Goal: Information Seeking & Learning: Learn about a topic

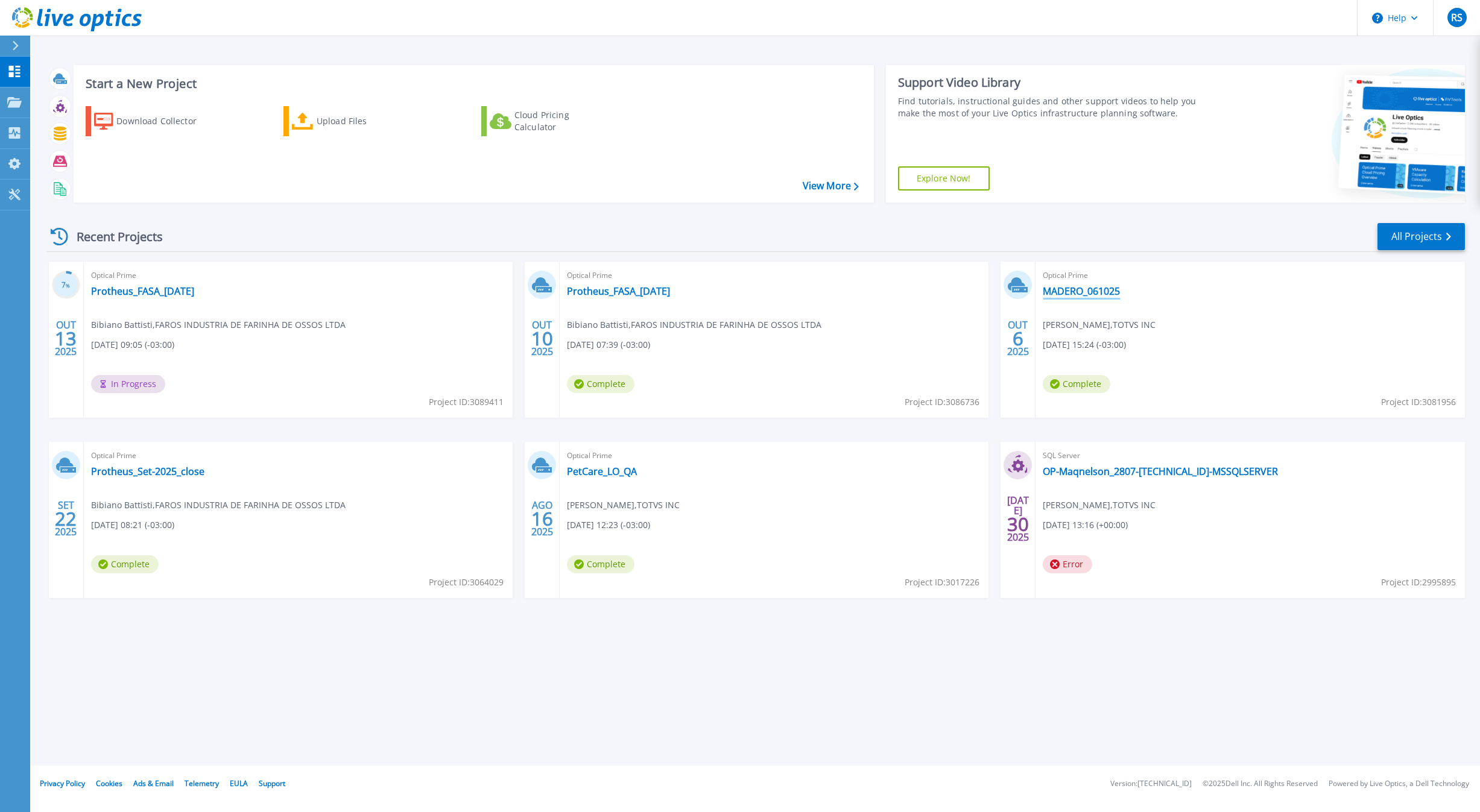
click at [1087, 293] on link "MADERO_061025" at bounding box center [1081, 291] width 77 height 12
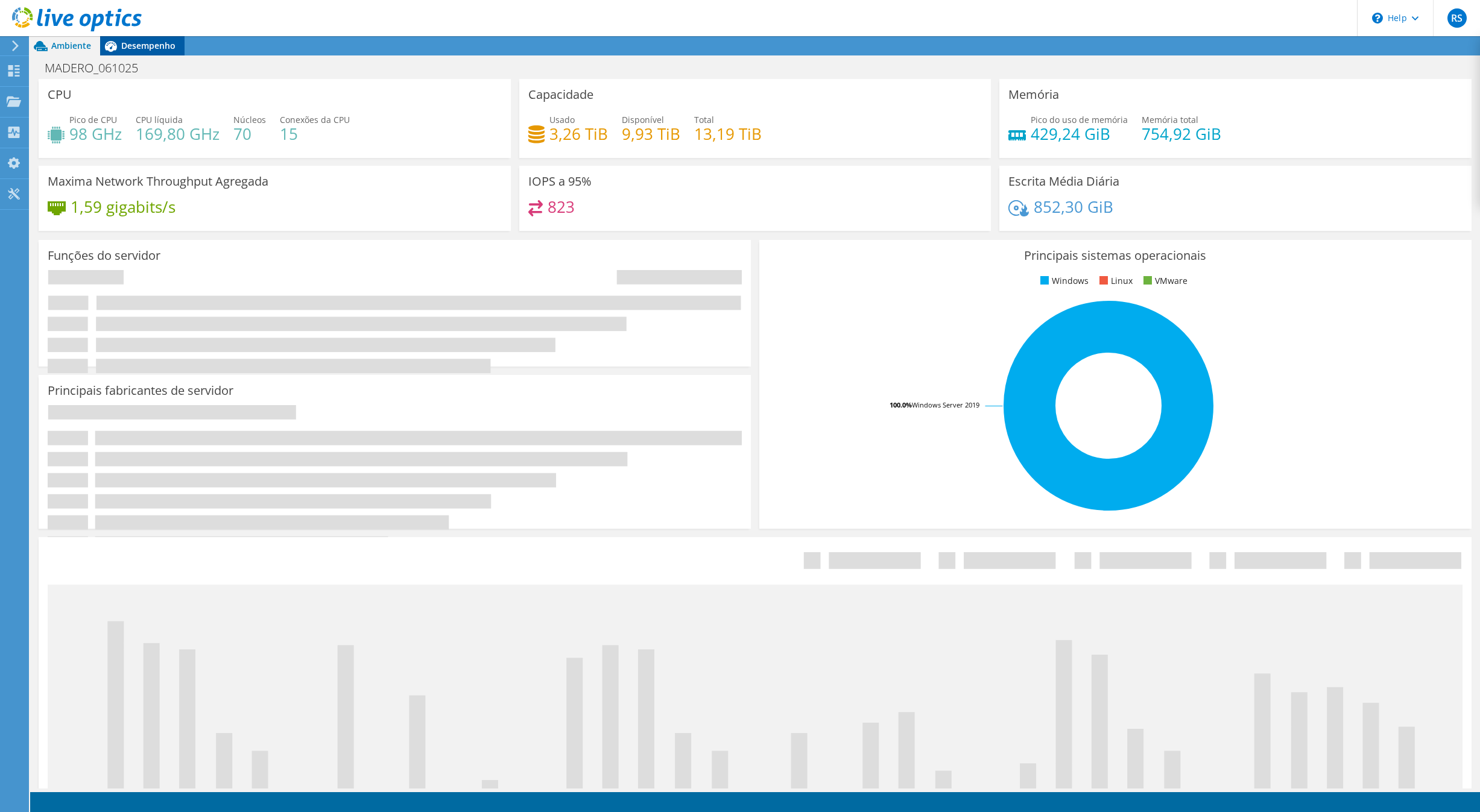
click at [143, 48] on span "Desempenho" at bounding box center [149, 46] width 55 height 12
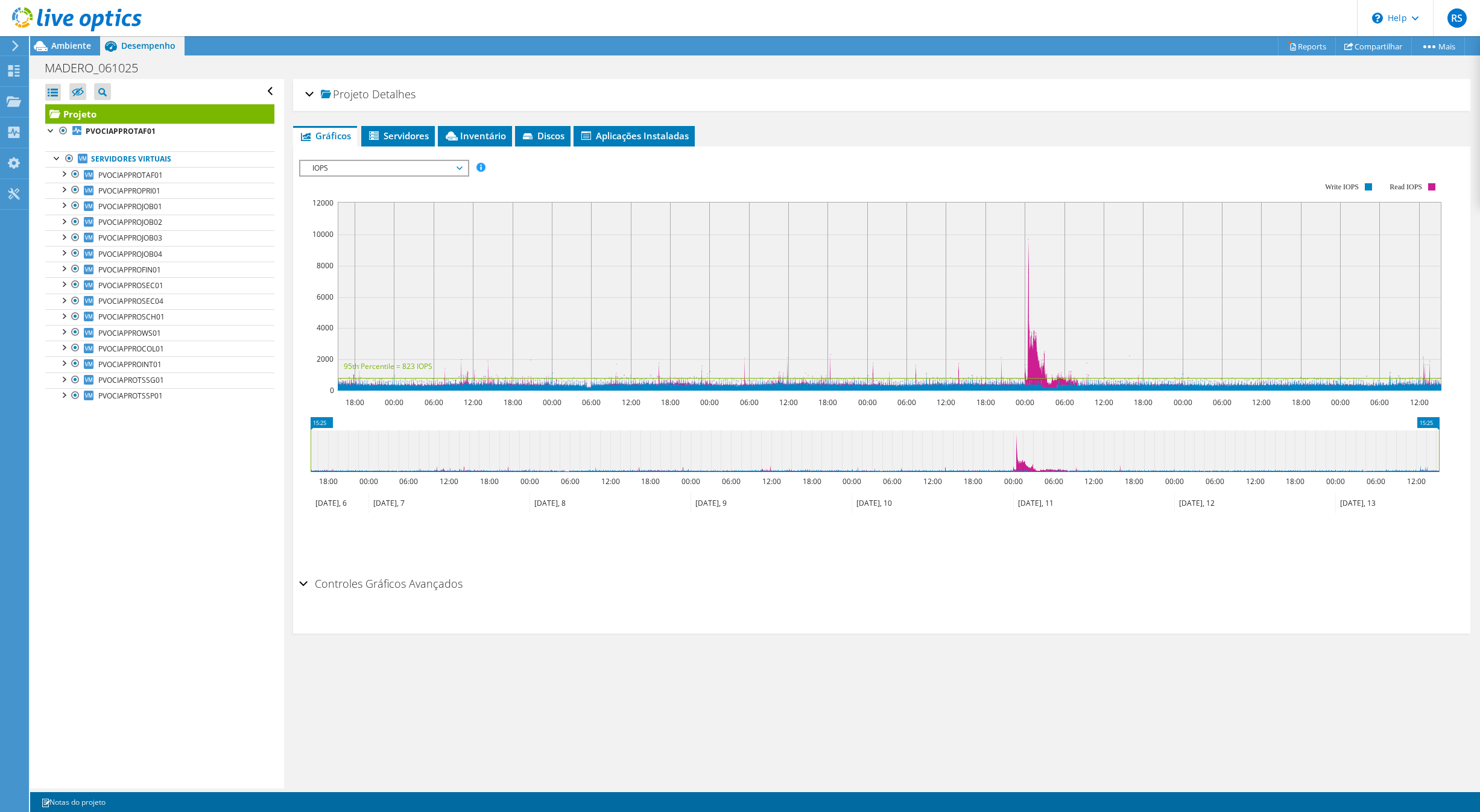
click at [385, 167] on span "IOPS" at bounding box center [383, 168] width 155 height 15
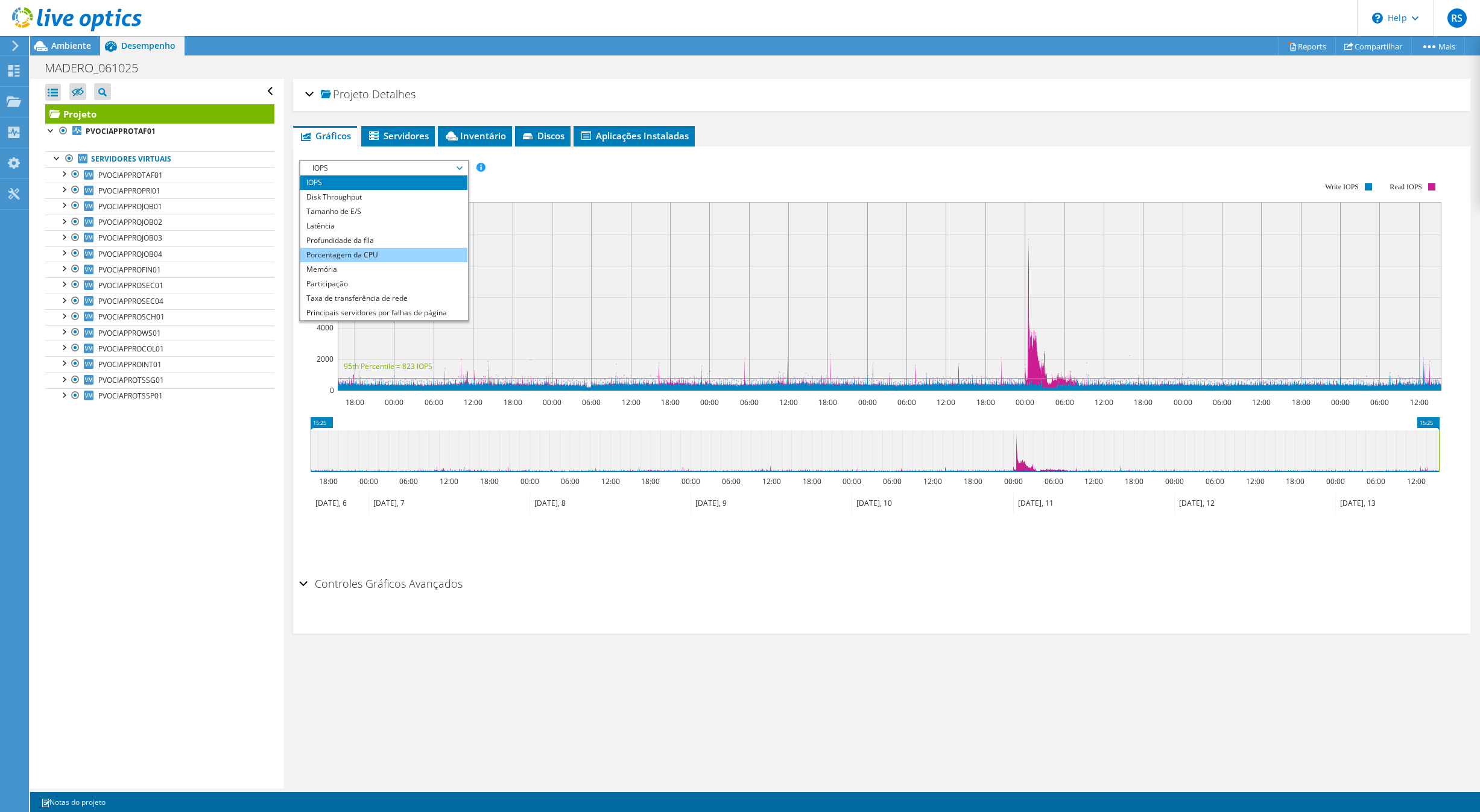
click at [375, 254] on li "Porcentagem da CPU" at bounding box center [383, 255] width 167 height 15
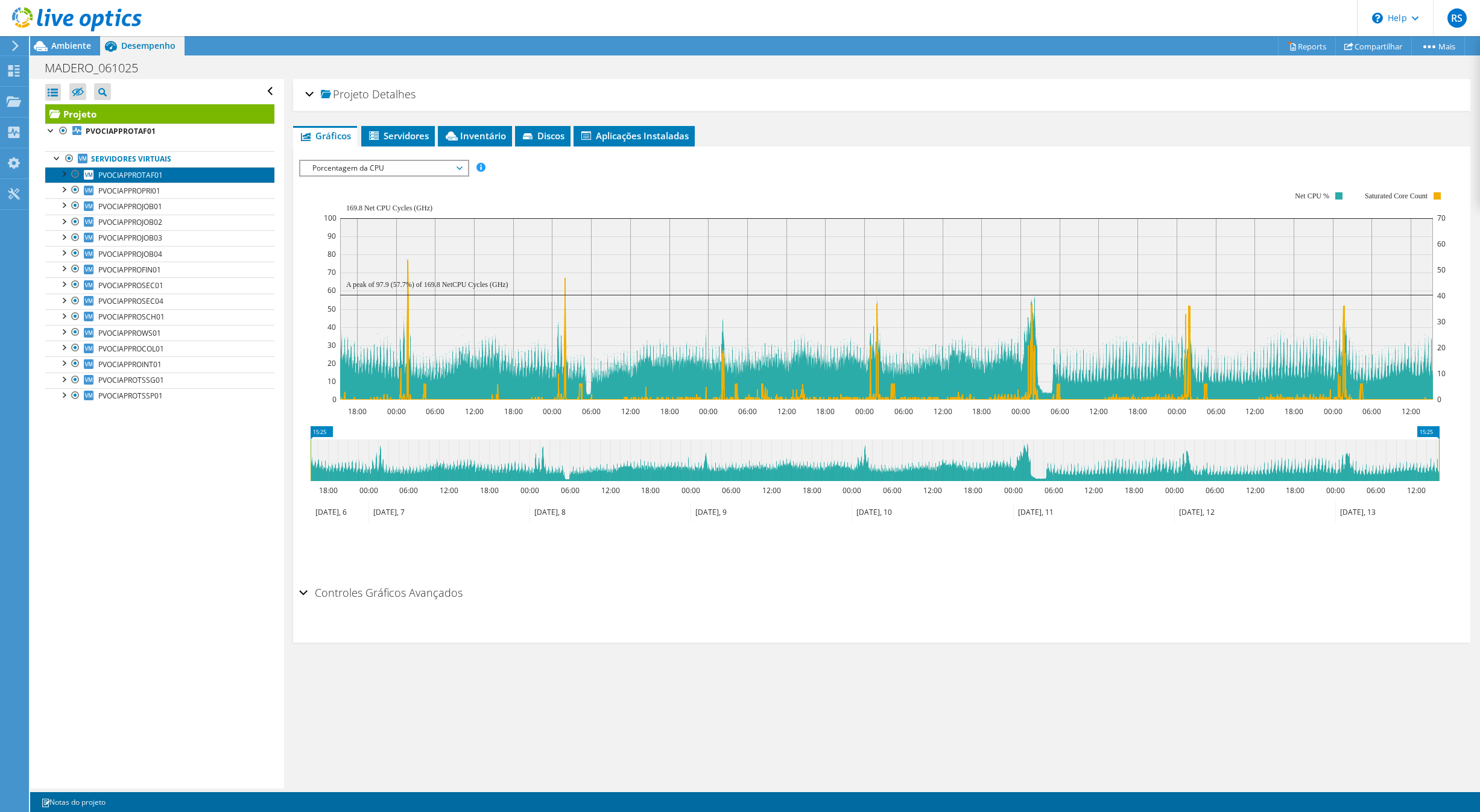
click at [117, 173] on span "PVOCIAPPROTAF01" at bounding box center [131, 175] width 65 height 10
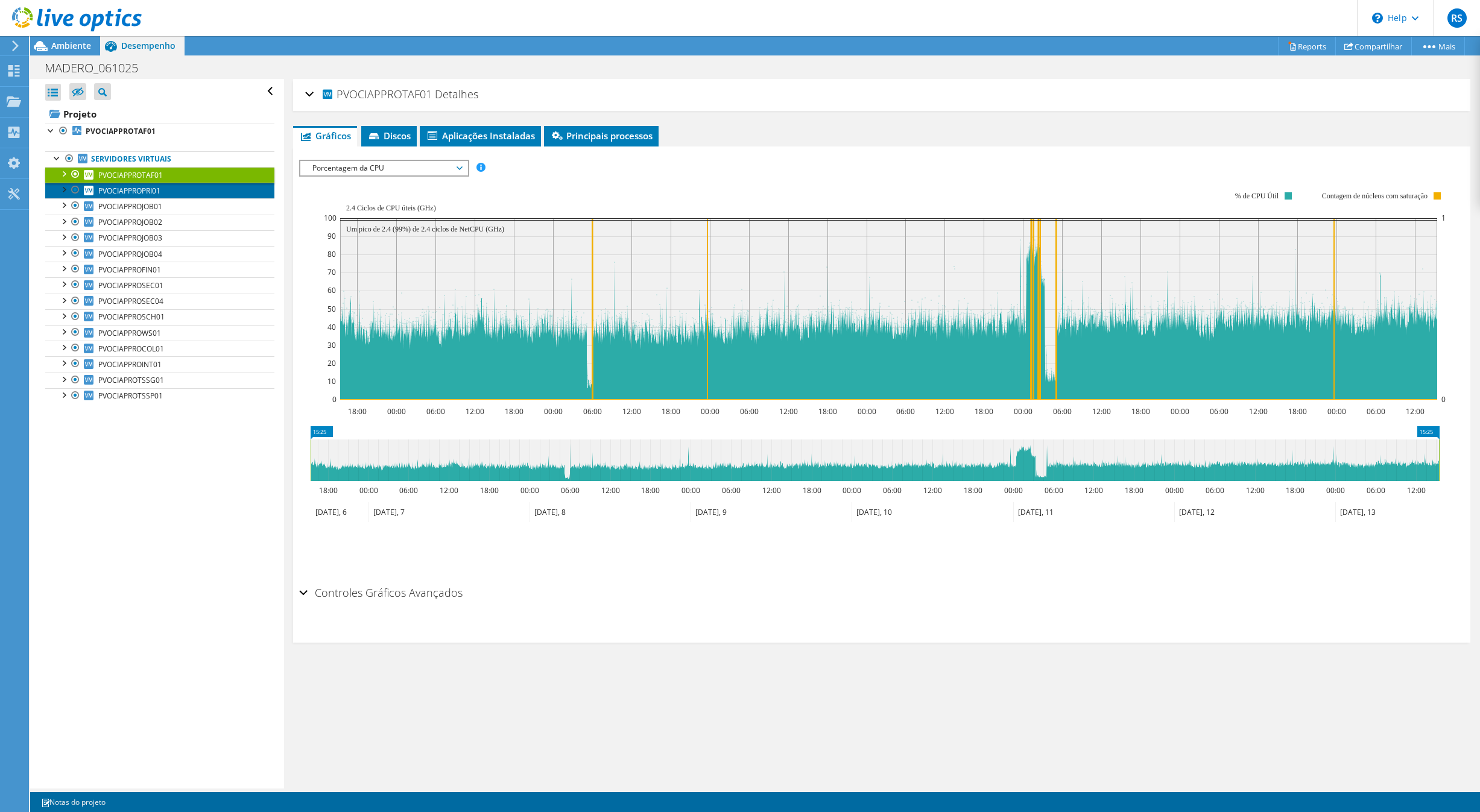
click at [126, 194] on span "PVOCIAPPROPRI01" at bounding box center [130, 191] width 63 height 10
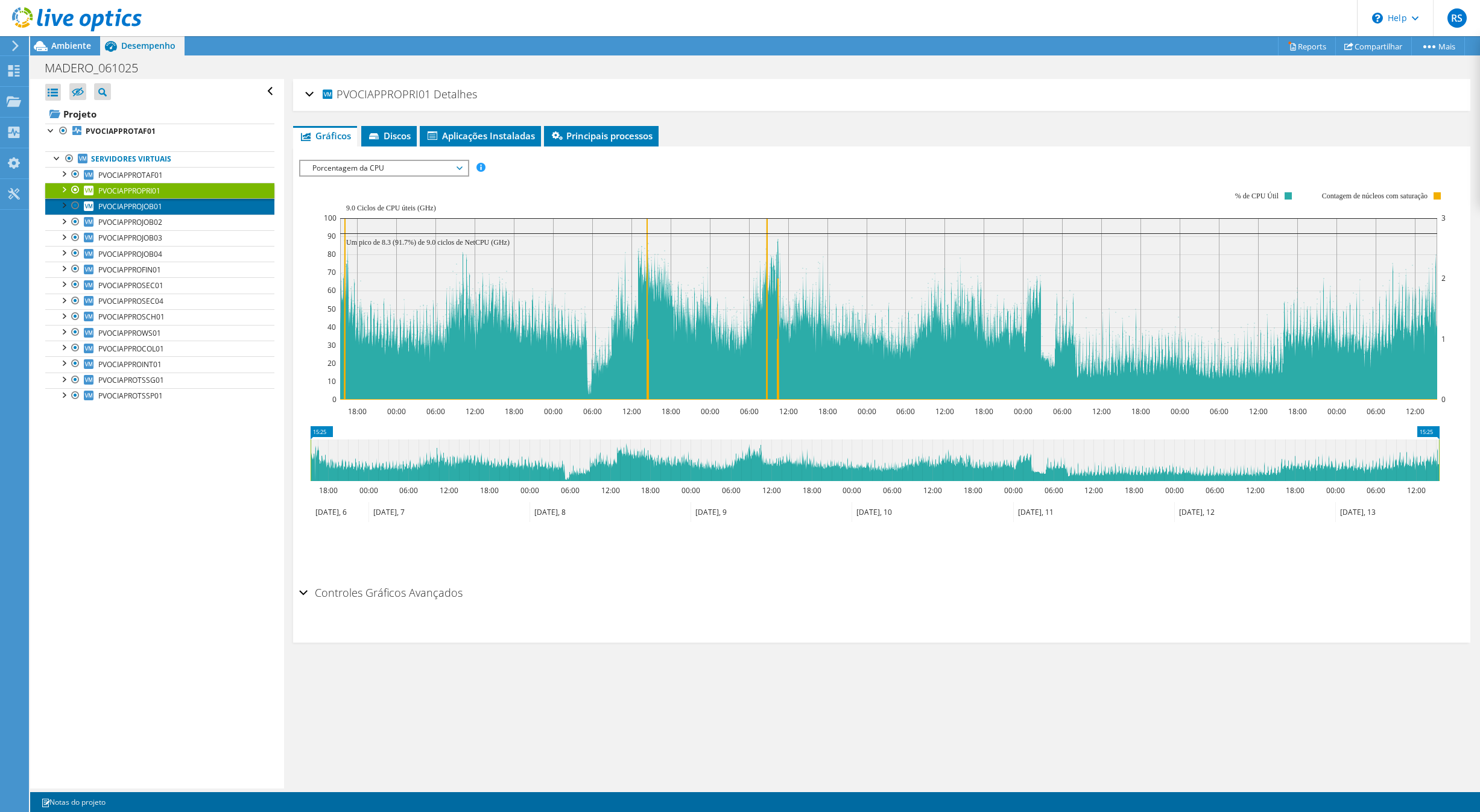
click at [161, 206] on span "PVOCIAPPROJOB01" at bounding box center [130, 206] width 64 height 10
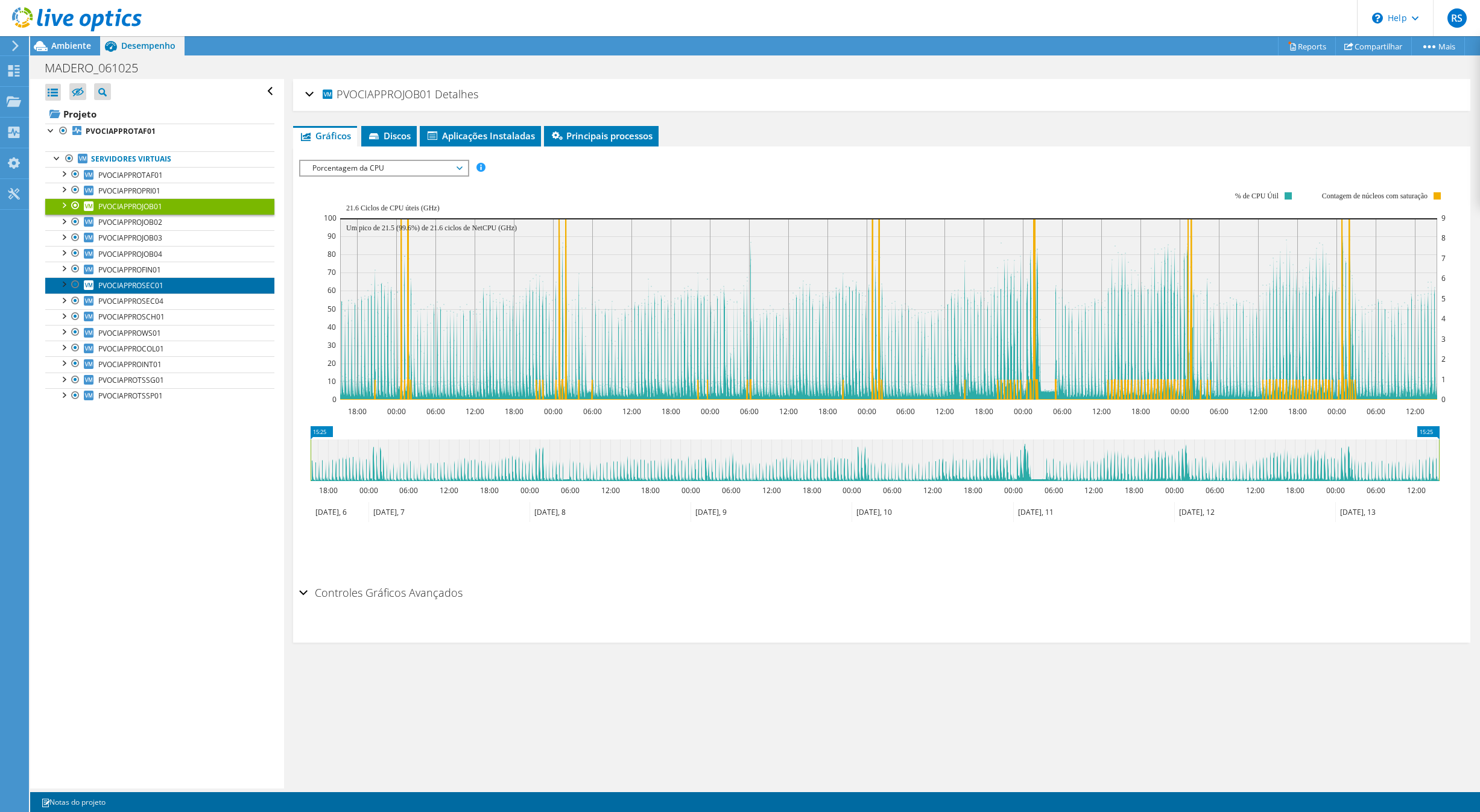
click at [195, 285] on link "PVOCIAPPROSEC01" at bounding box center [159, 285] width 229 height 16
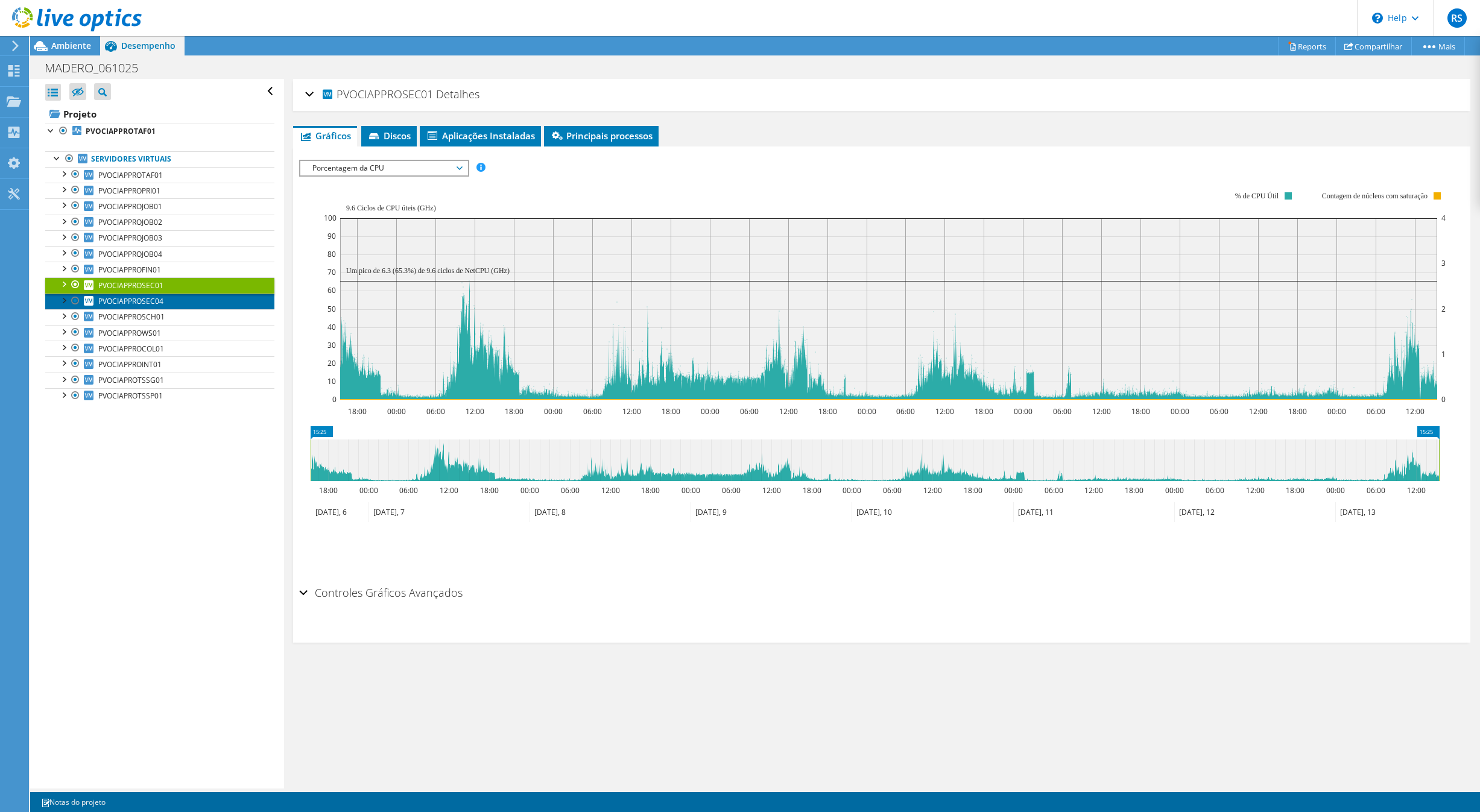
click at [195, 305] on link "PVOCIAPPROSEC04" at bounding box center [159, 301] width 229 height 16
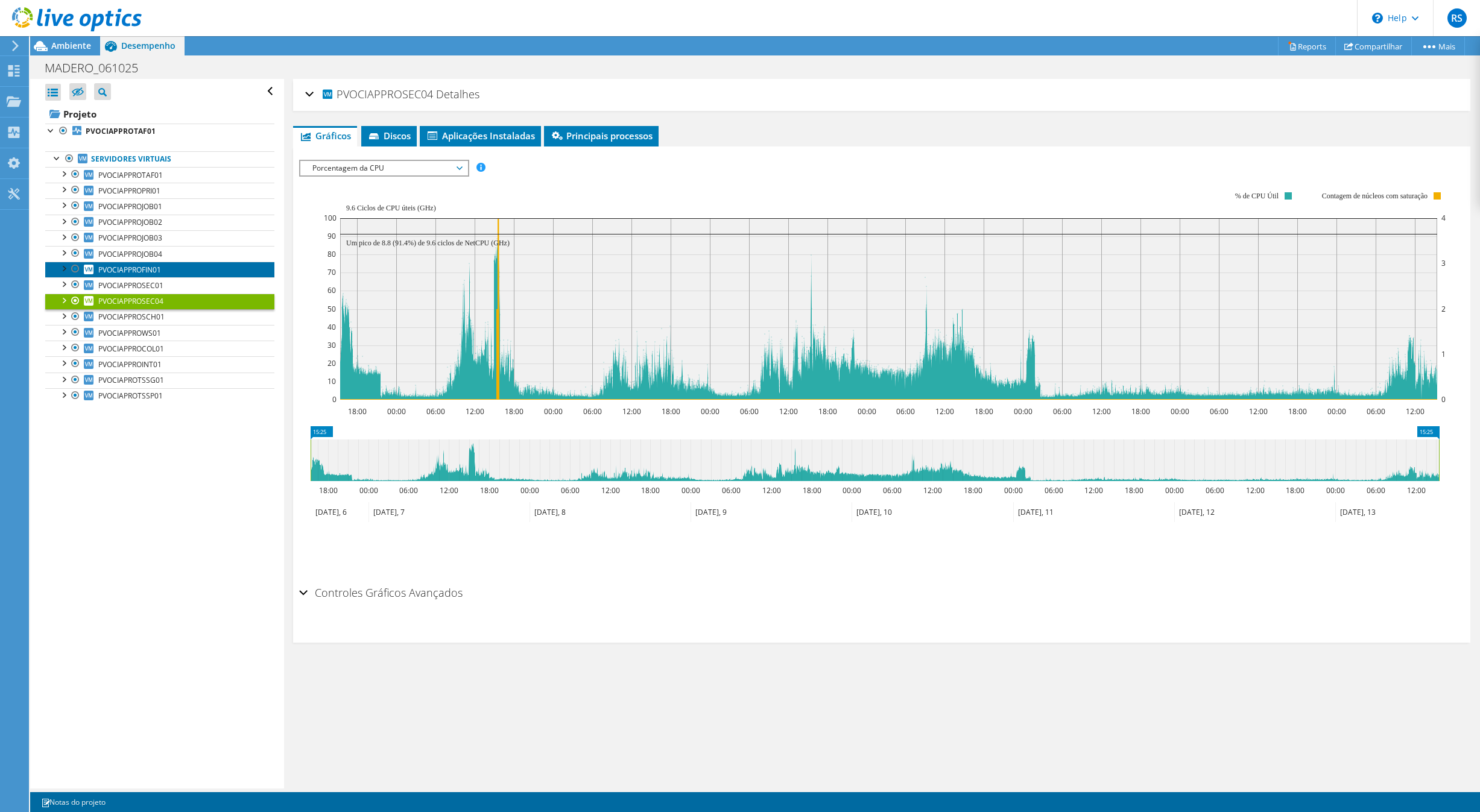
click at [168, 269] on link "PVOCIAPPROFIN01" at bounding box center [159, 270] width 229 height 16
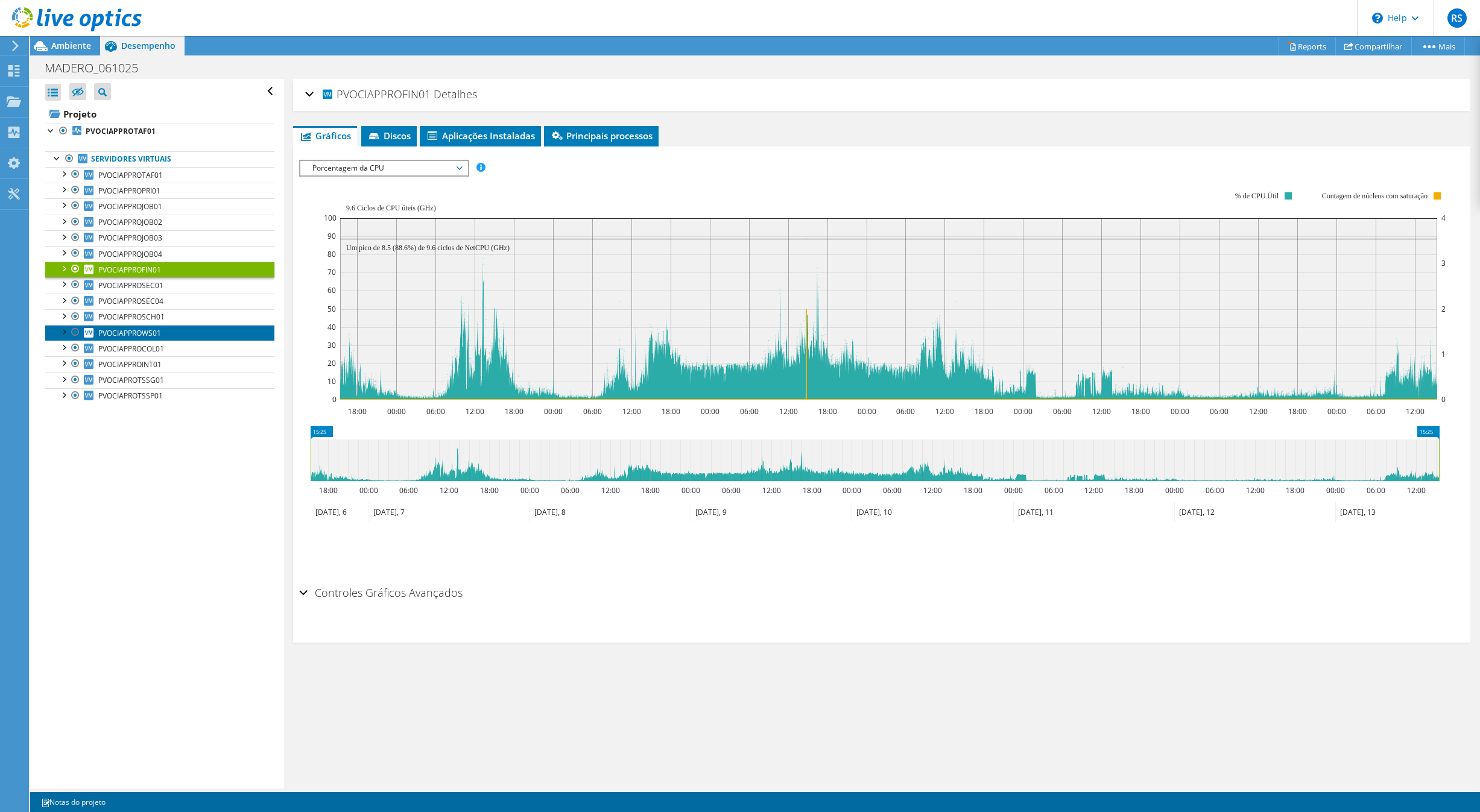
click at [179, 336] on link "PVOCIAPPROWS01" at bounding box center [159, 332] width 229 height 16
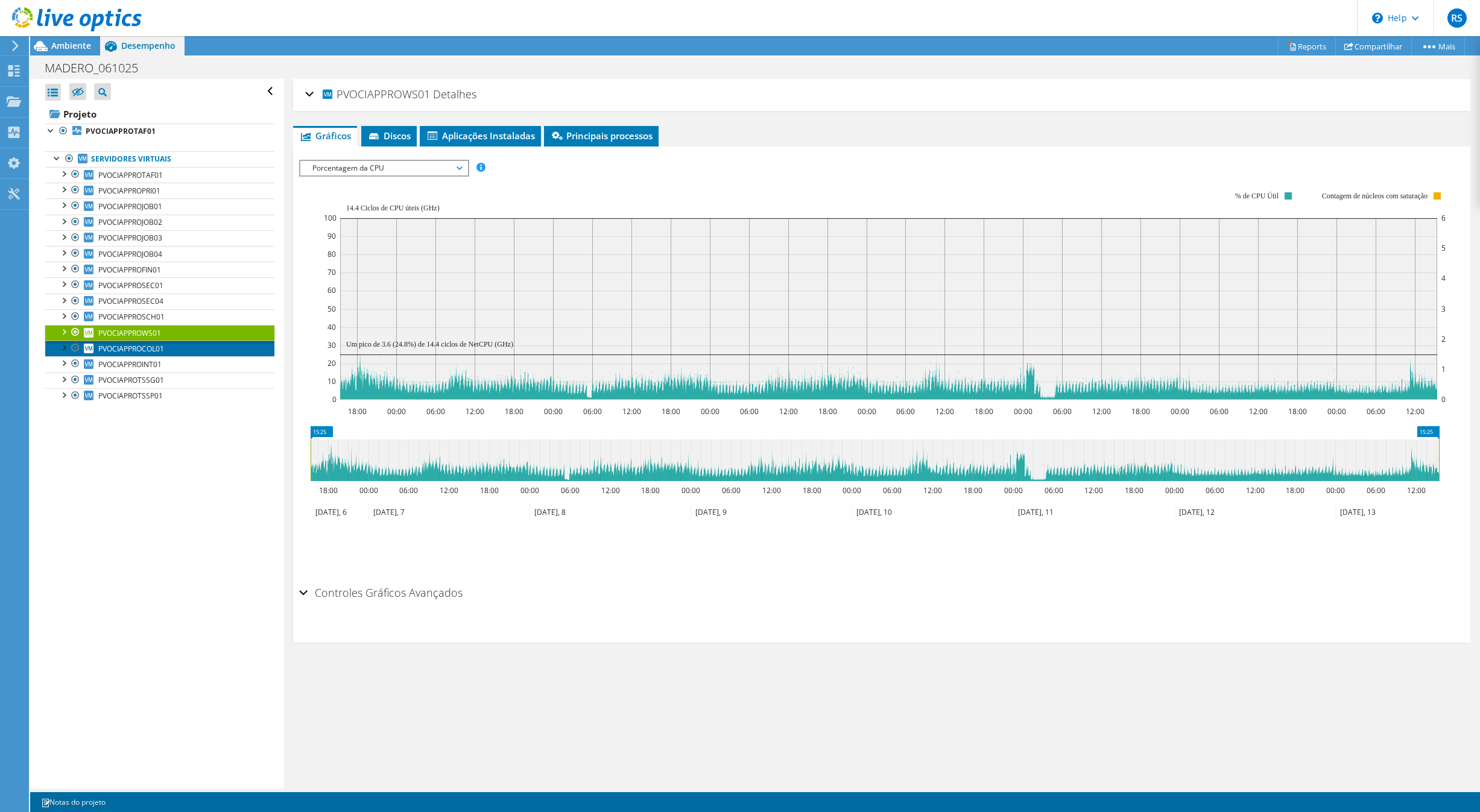
click at [172, 357] on link "PVOCIAPPROCOL01" at bounding box center [159, 349] width 229 height 16
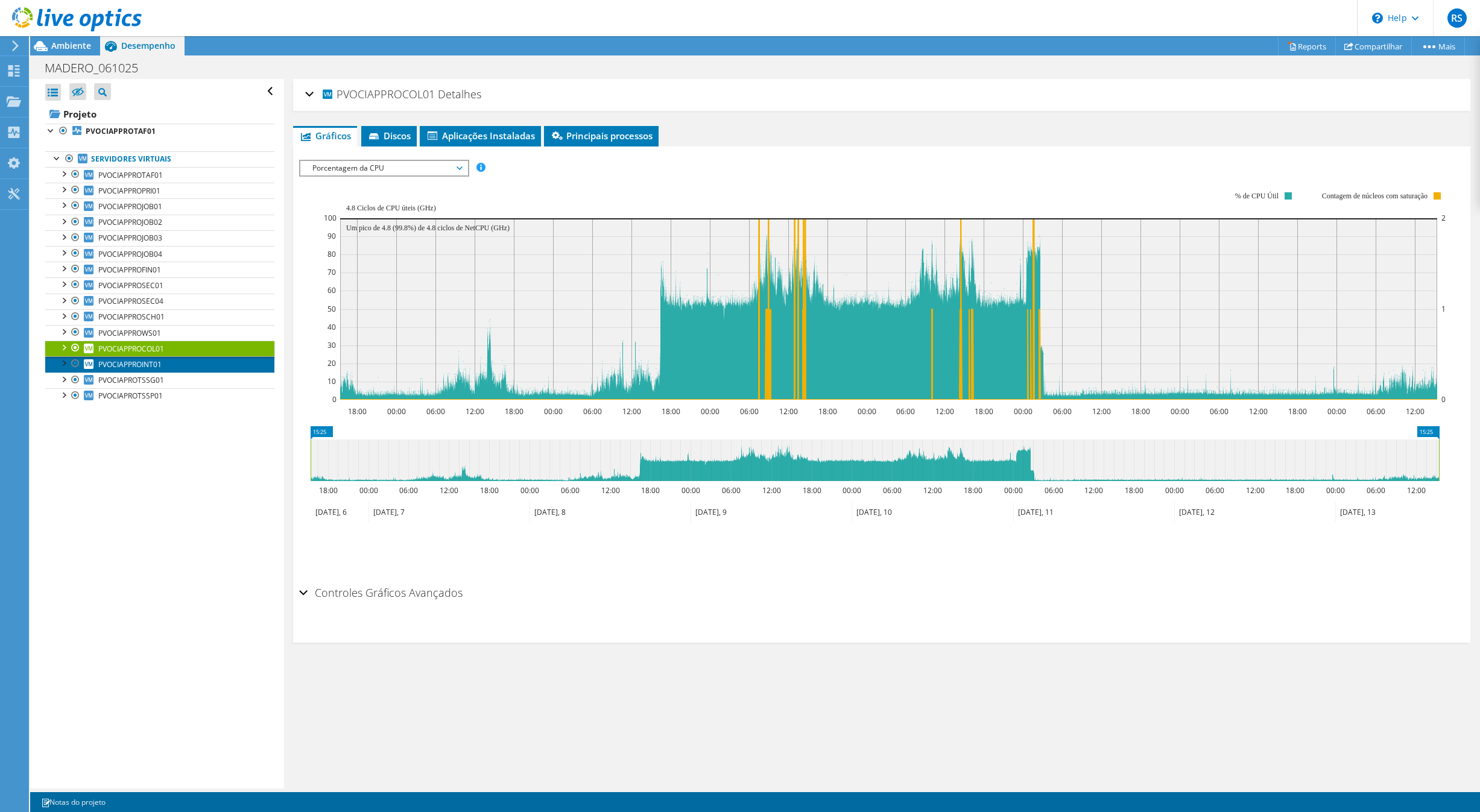
click at [182, 370] on link "PVOCIAPPROINT01" at bounding box center [159, 364] width 229 height 16
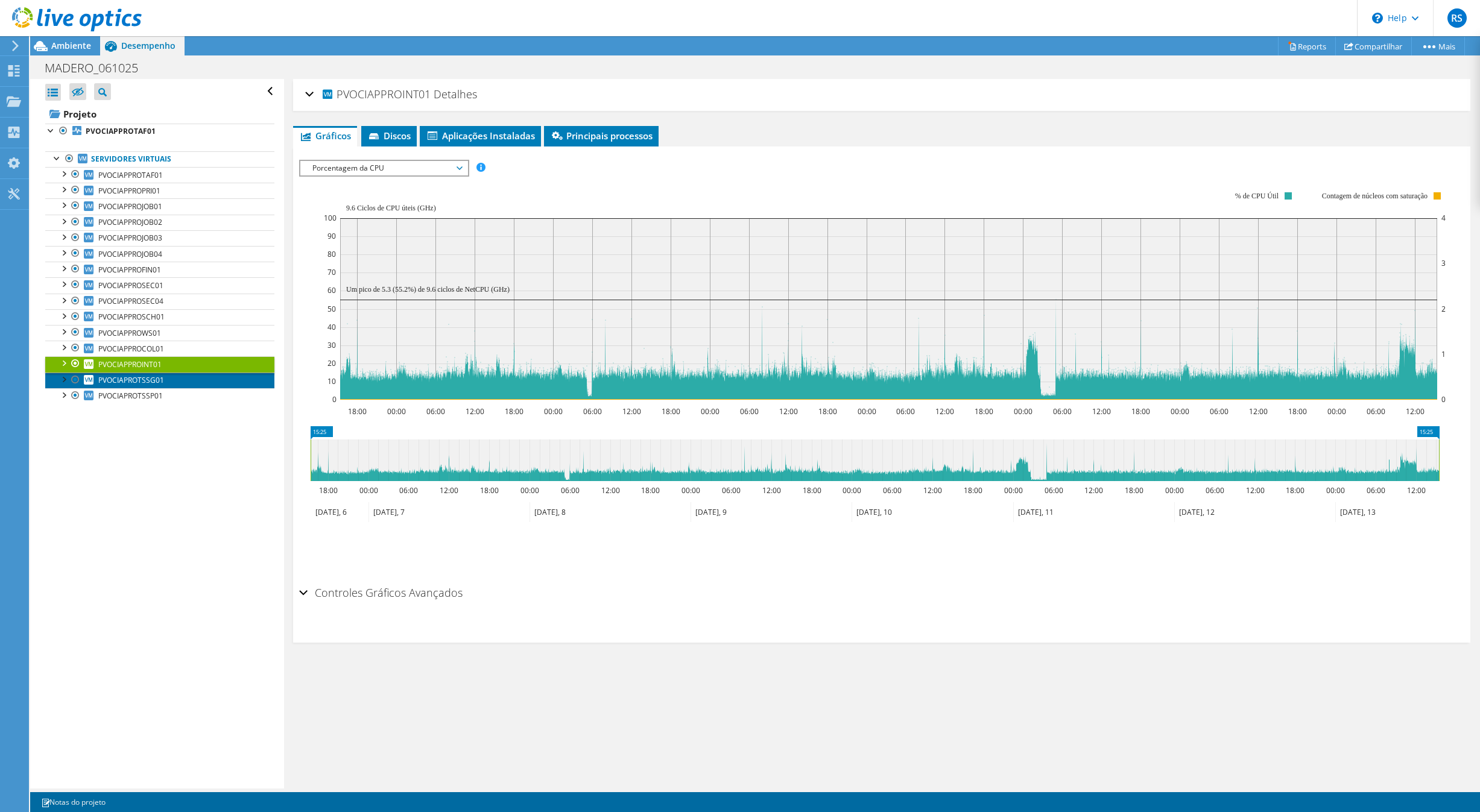
click at [161, 385] on span "PVOCIAPROTSSG01" at bounding box center [131, 380] width 65 height 10
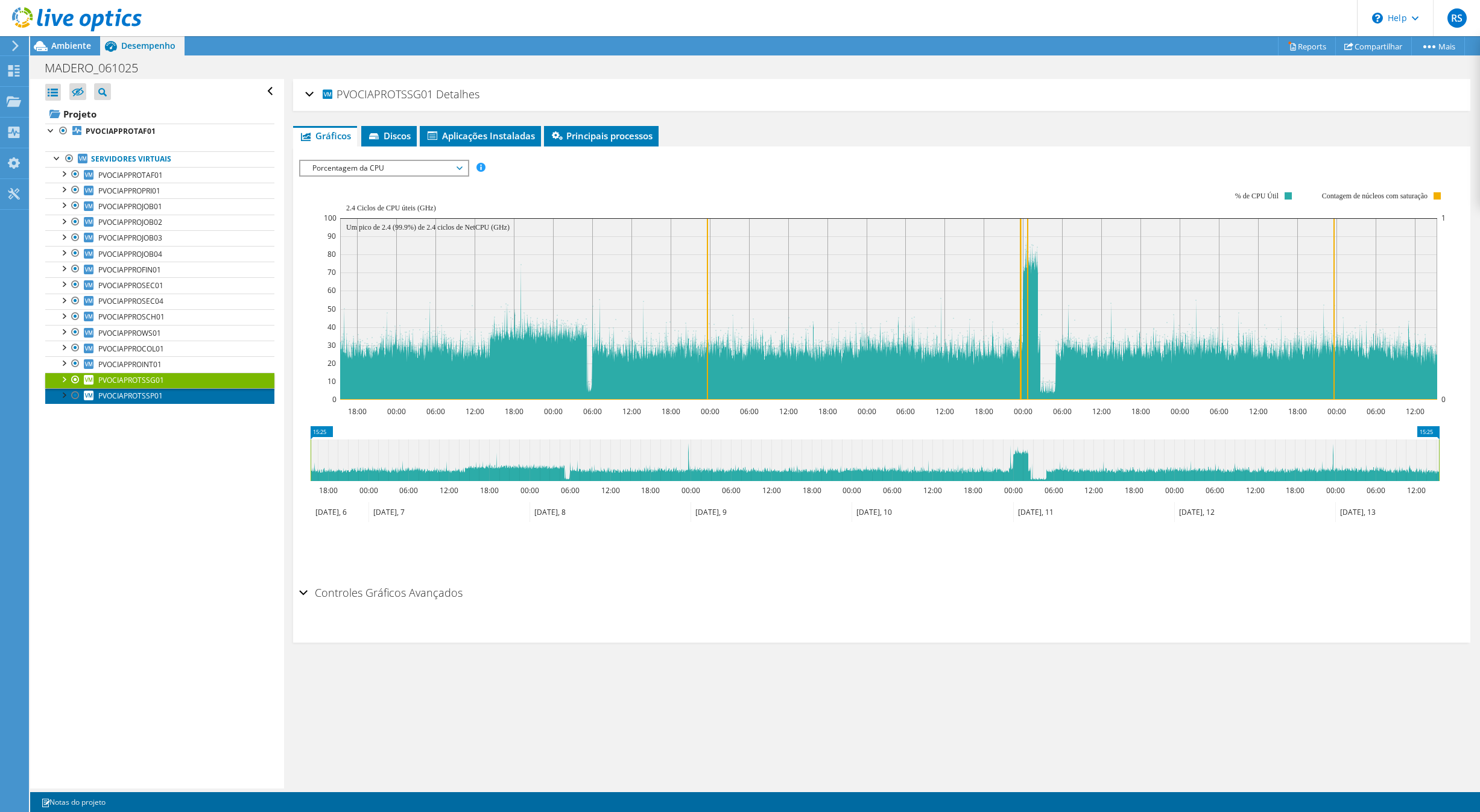
click at [163, 402] on link "PVOCIAPROTSSP01" at bounding box center [159, 396] width 229 height 16
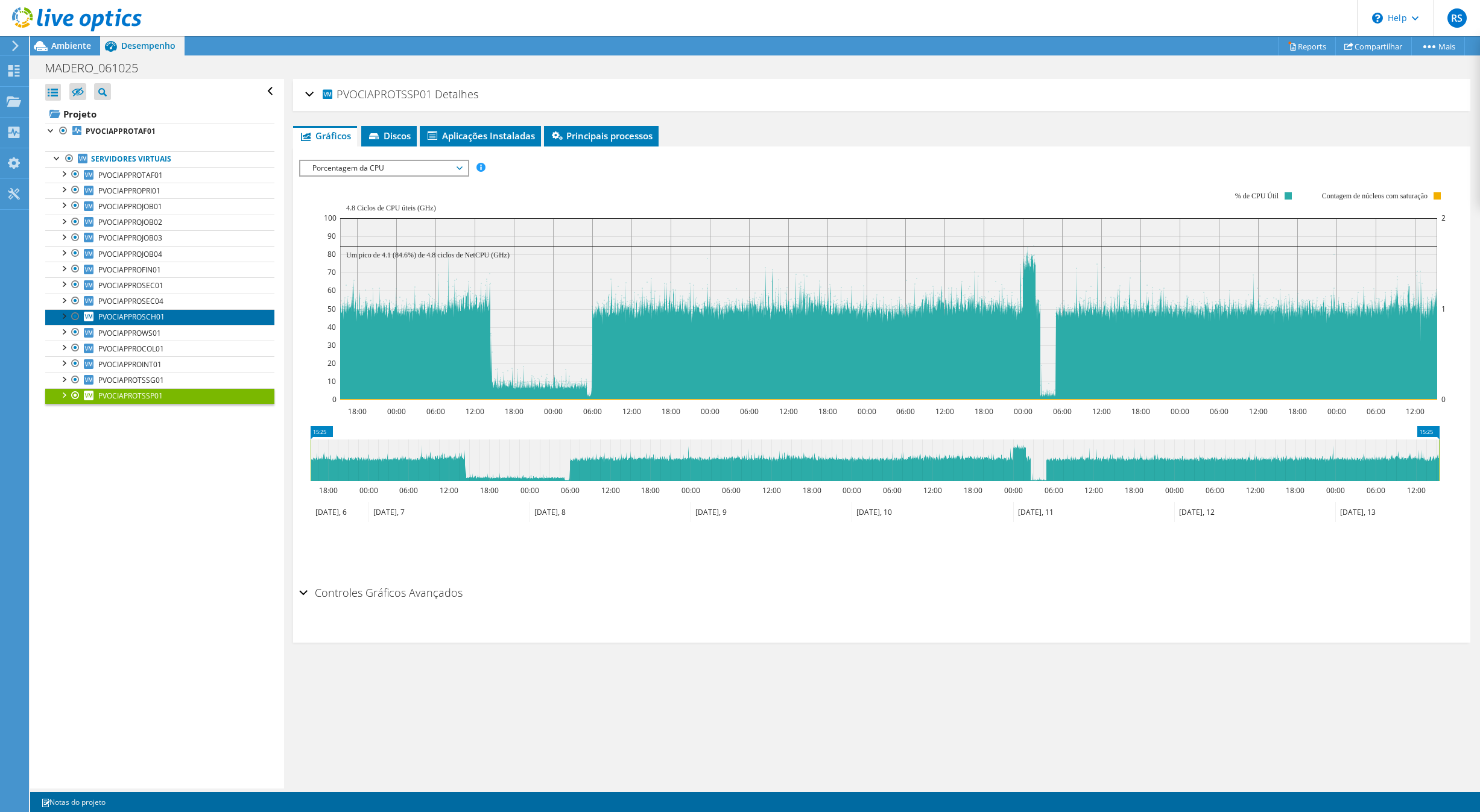
click at [174, 324] on link "PVOCIAPPROSCH01" at bounding box center [159, 317] width 229 height 16
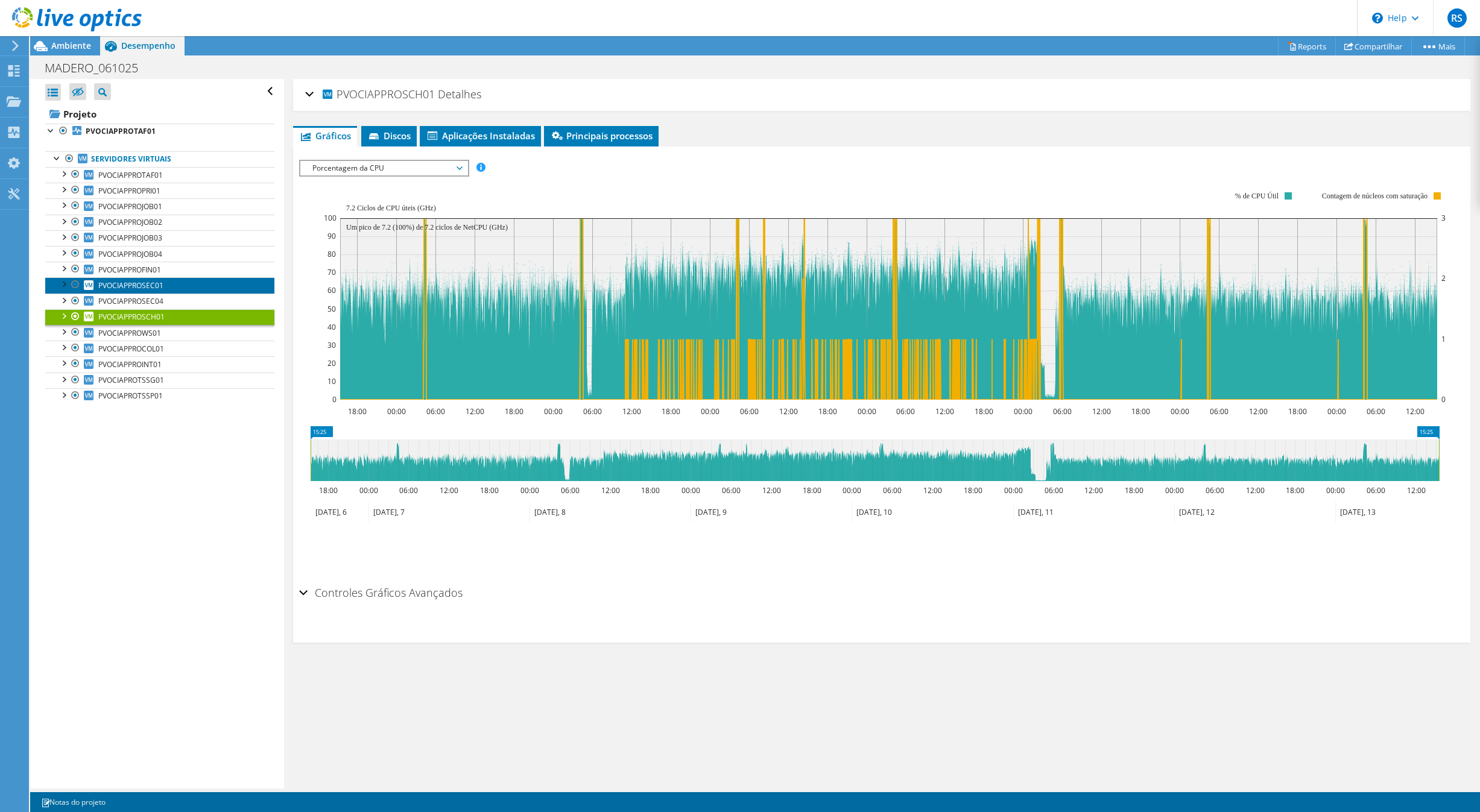
click at [182, 285] on link "PVOCIAPPROSEC01" at bounding box center [159, 285] width 229 height 16
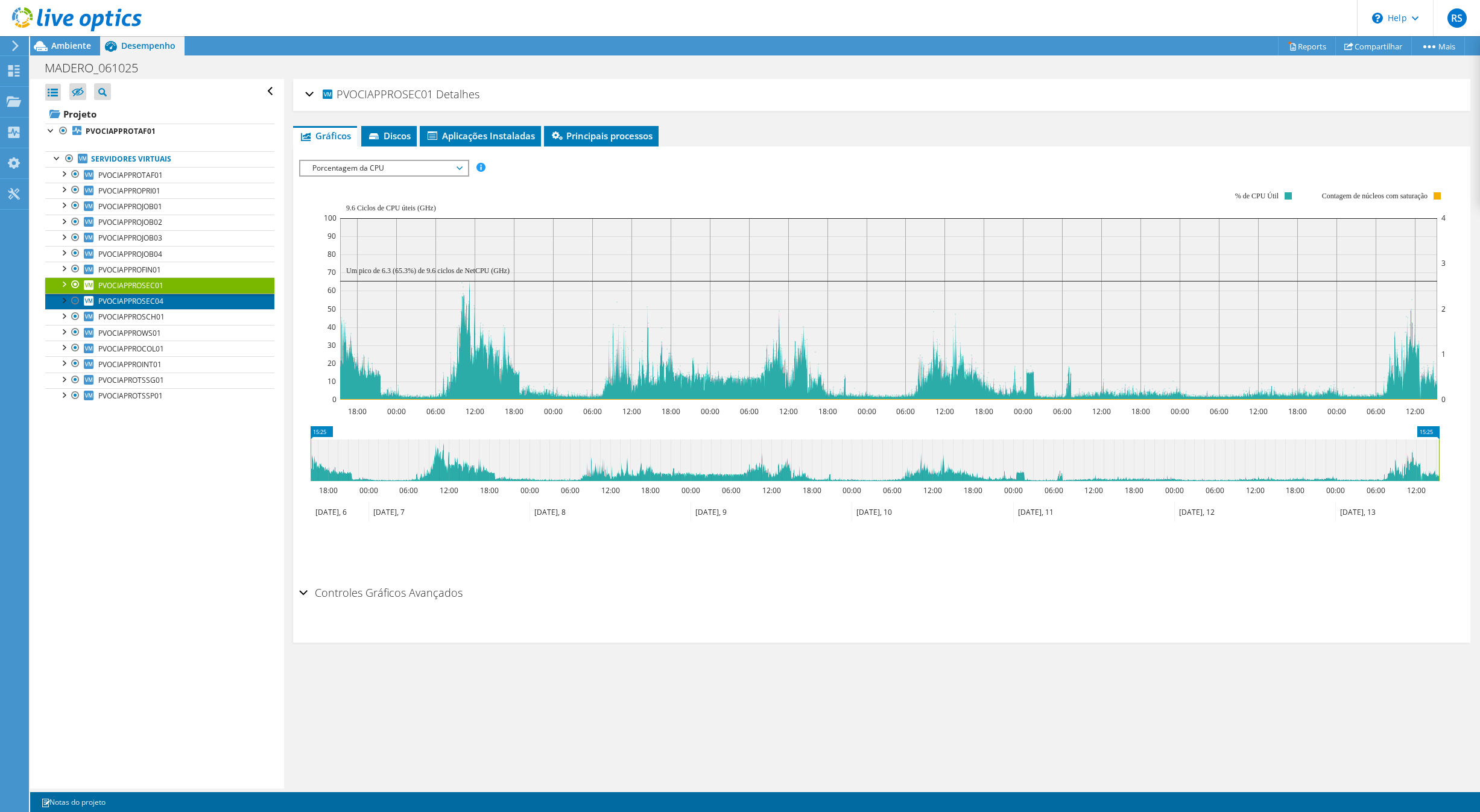
click at [170, 307] on link "PVOCIAPPROSEC04" at bounding box center [159, 301] width 229 height 16
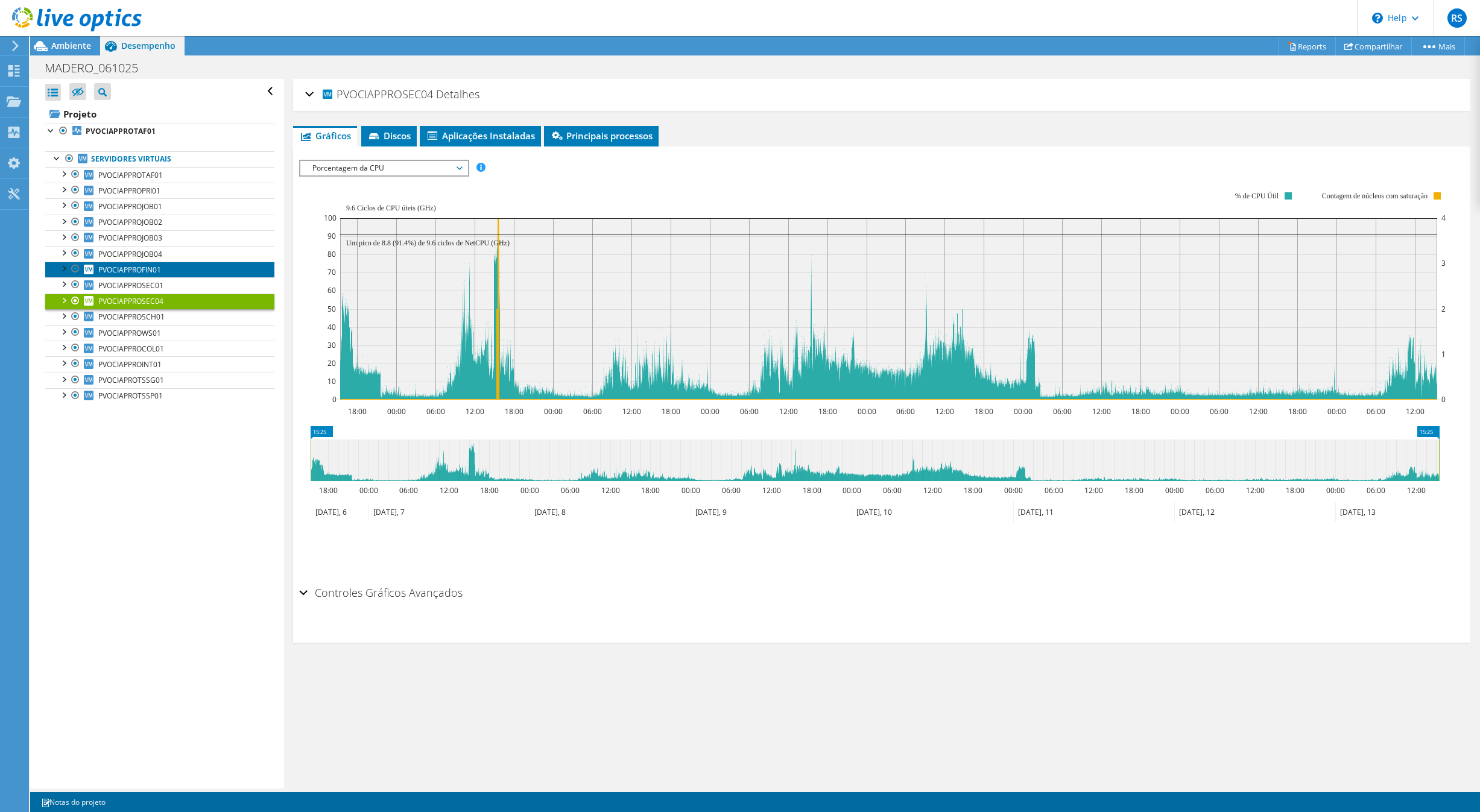
click at [186, 273] on link "PVOCIAPPROFIN01" at bounding box center [159, 270] width 229 height 16
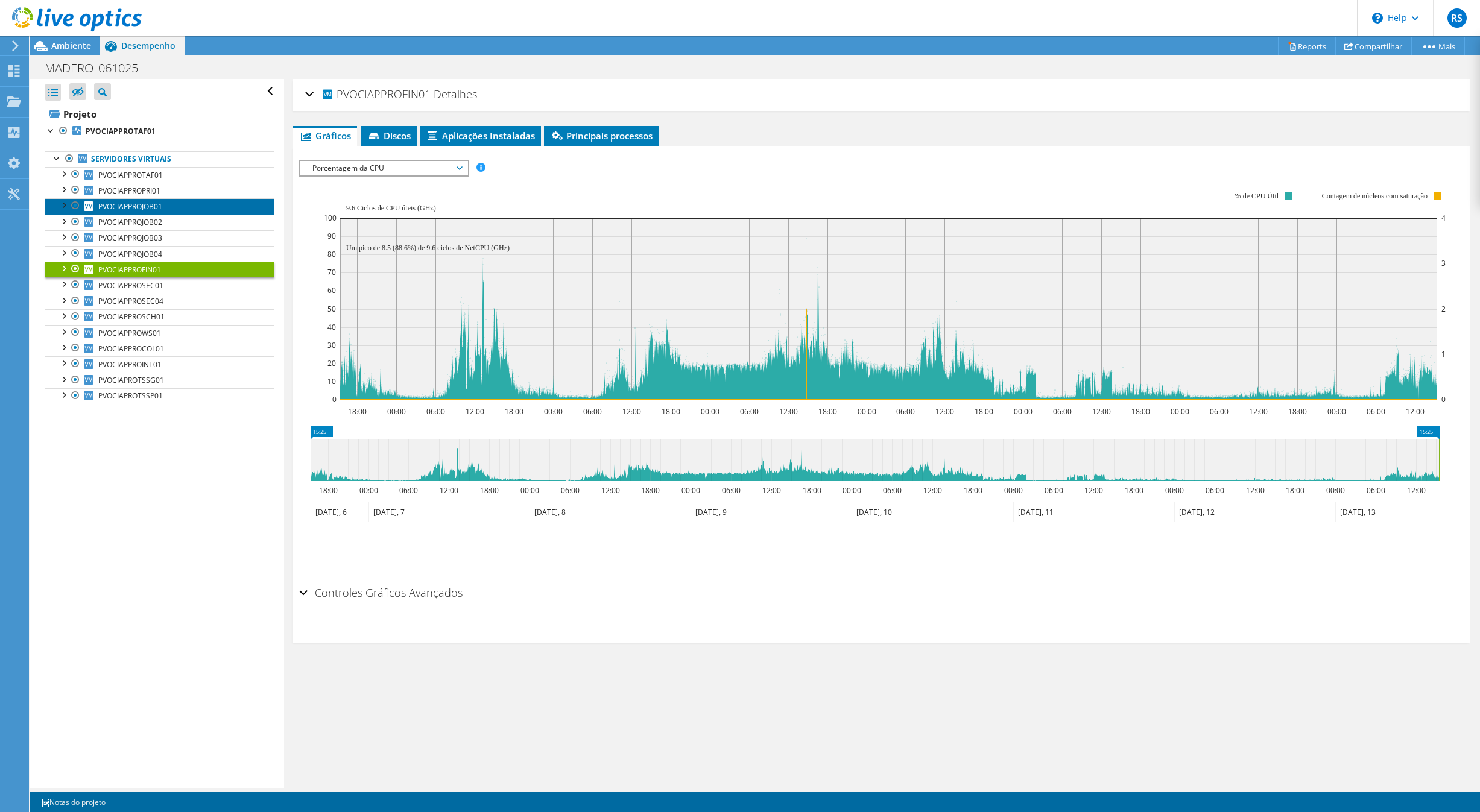
click at [172, 211] on link "PVOCIAPPROJOB01" at bounding box center [159, 206] width 229 height 16
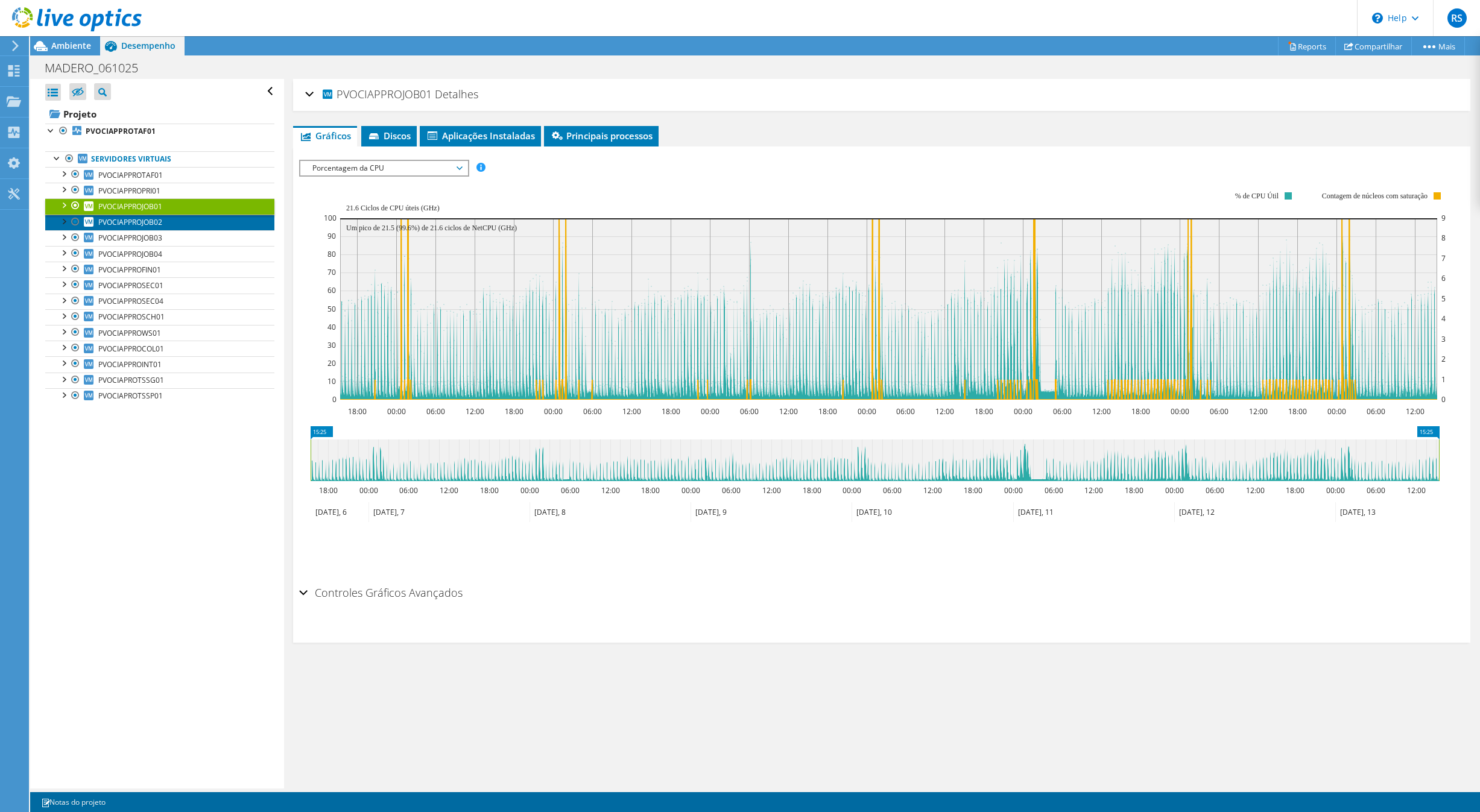
click at [192, 226] on link "PVOCIAPPROJOB02" at bounding box center [159, 223] width 229 height 16
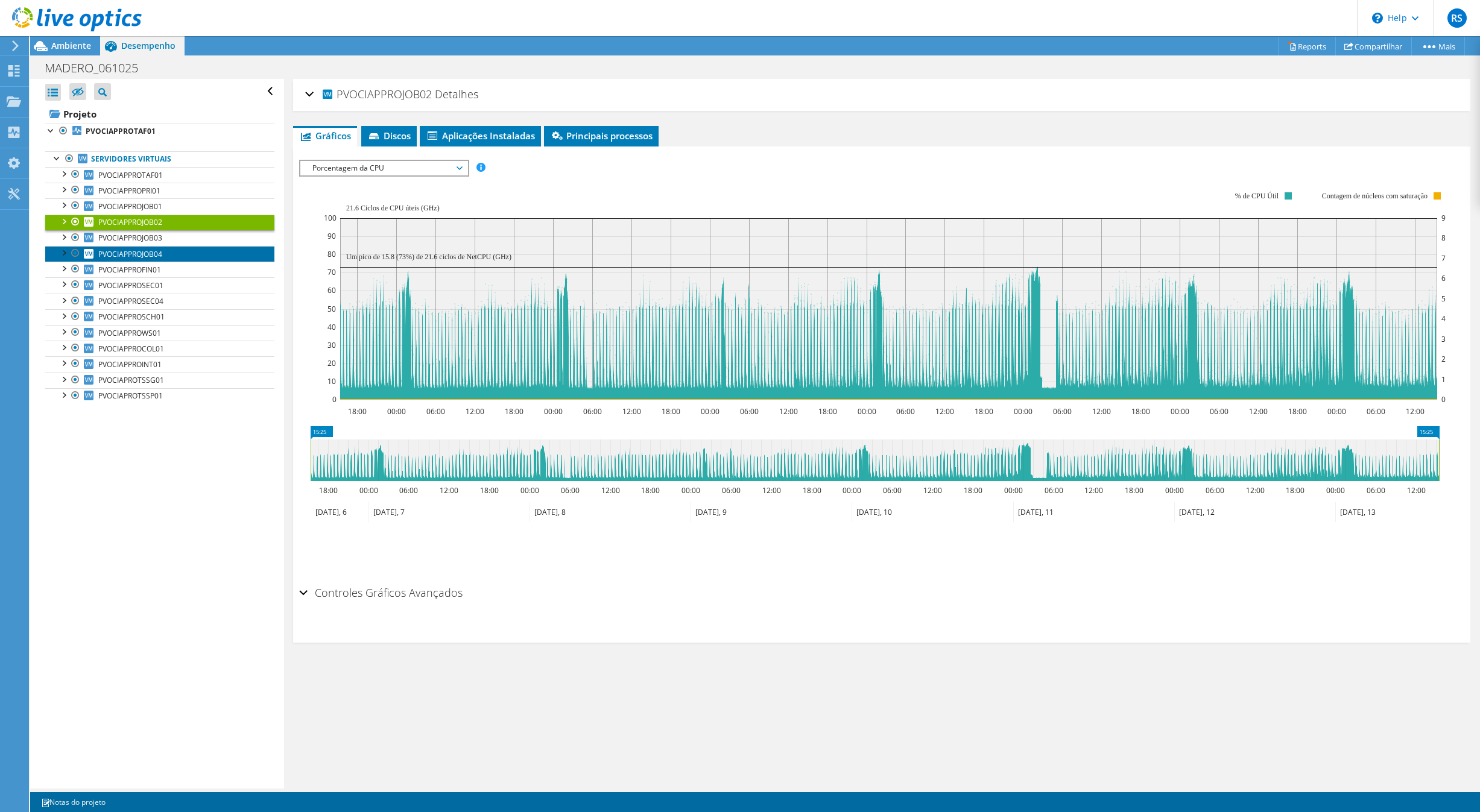
click at [173, 251] on link "PVOCIAPPROJOB04" at bounding box center [159, 254] width 229 height 16
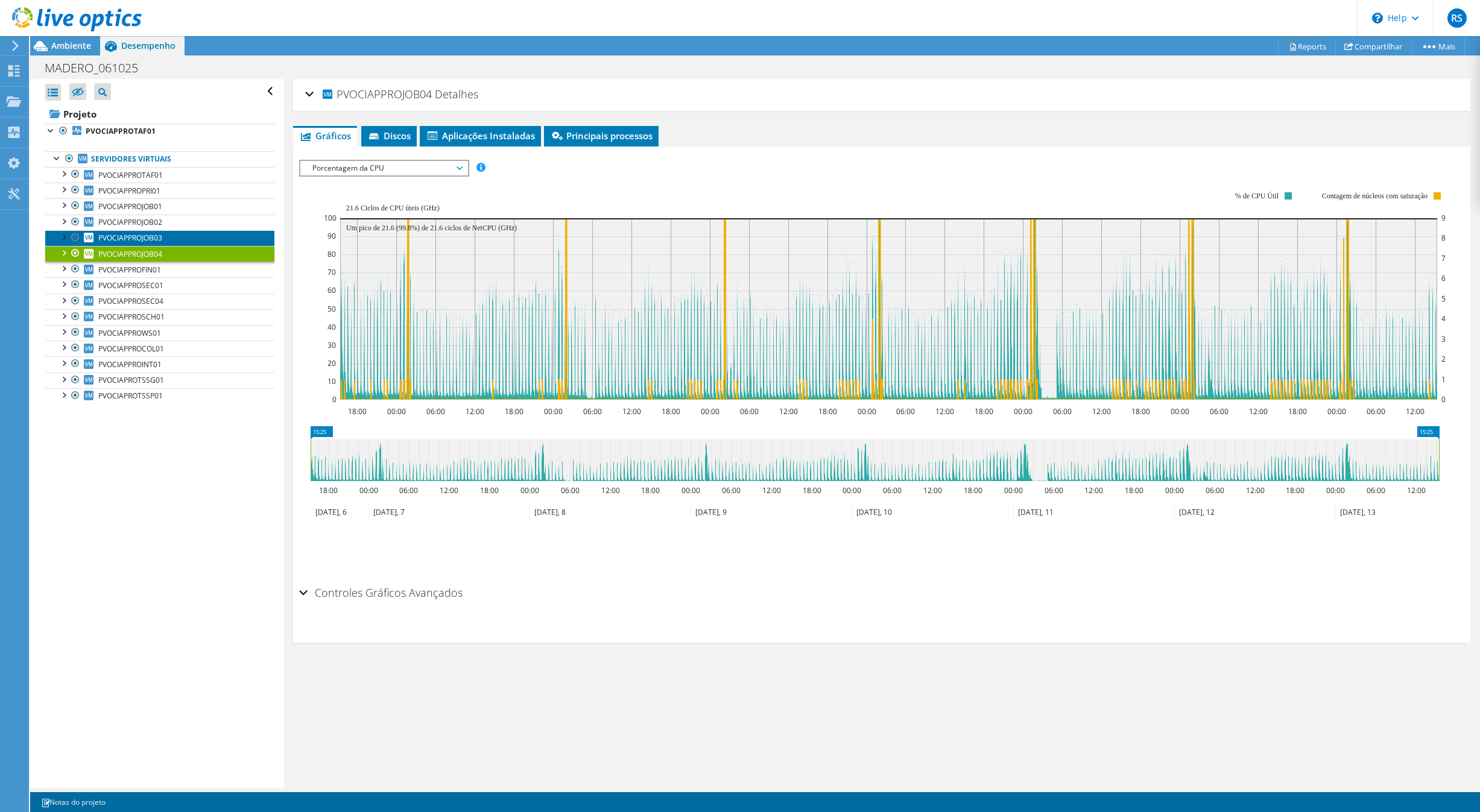
click at [177, 238] on link "PVOCIAPPROJOB03" at bounding box center [159, 238] width 229 height 16
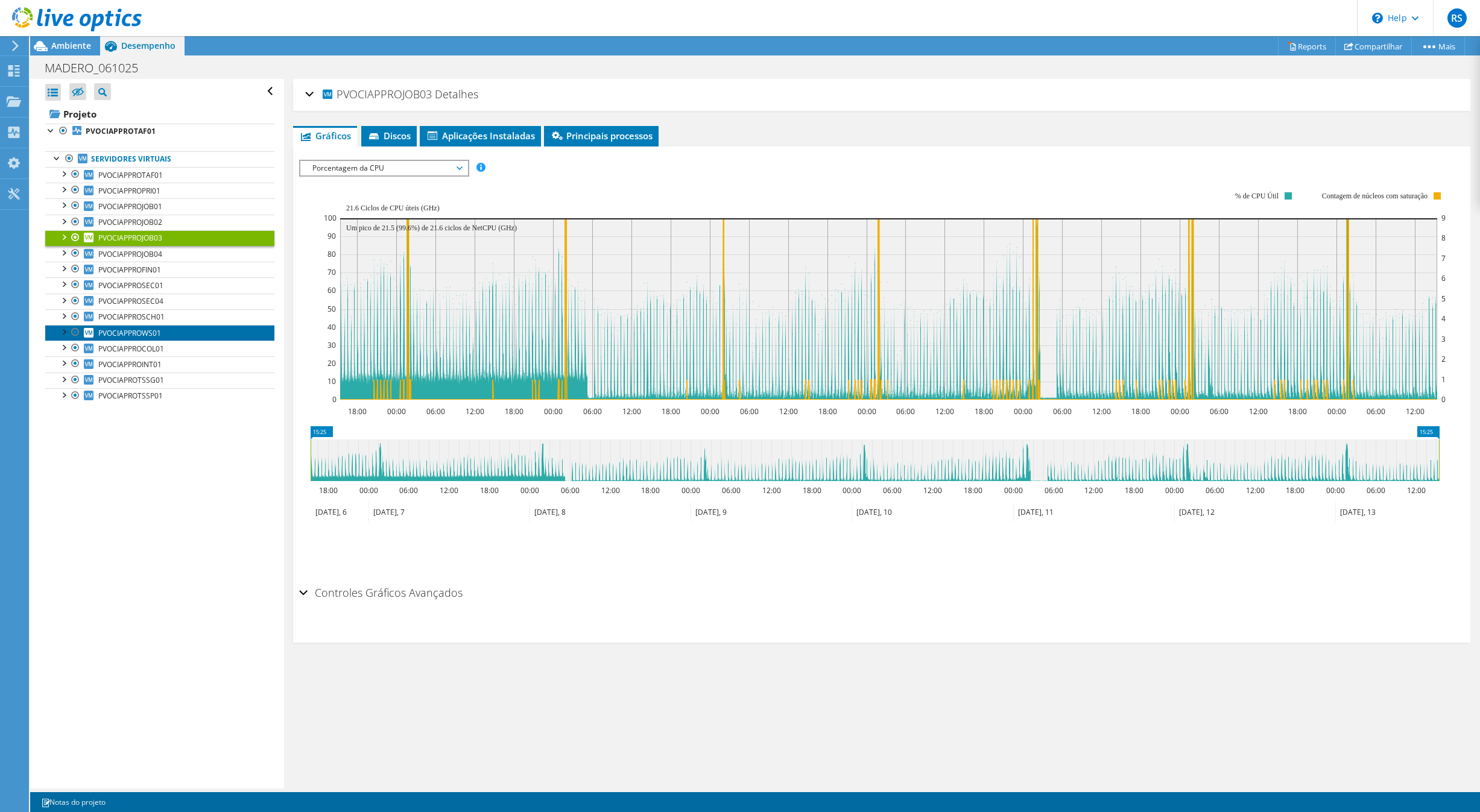
click at [152, 333] on span "PVOCIAPPROWS01" at bounding box center [130, 333] width 63 height 10
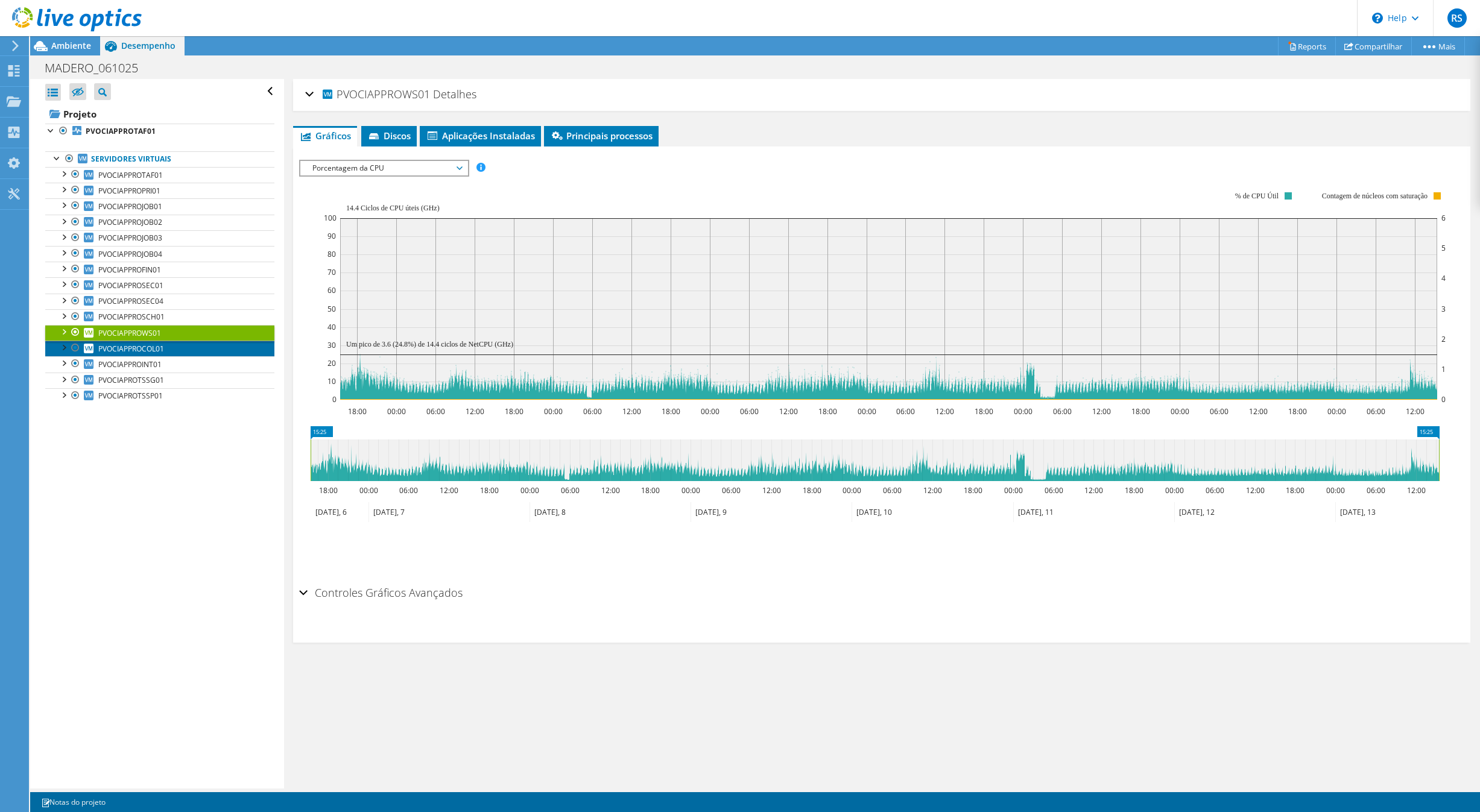
click at [149, 352] on span "PVOCIAPPROCOL01" at bounding box center [131, 349] width 65 height 10
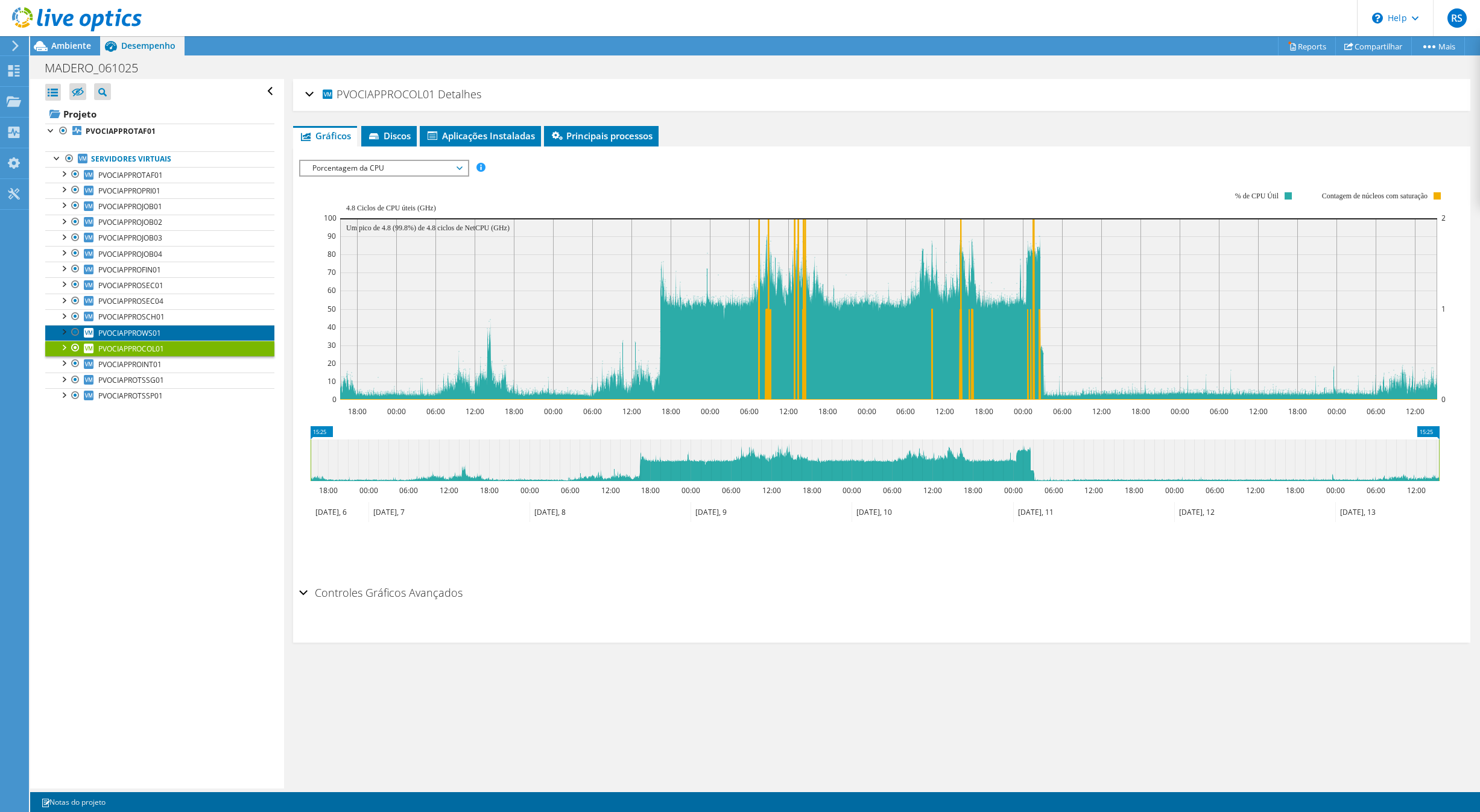
click at [139, 334] on span "PVOCIAPPROWS01" at bounding box center [130, 333] width 63 height 10
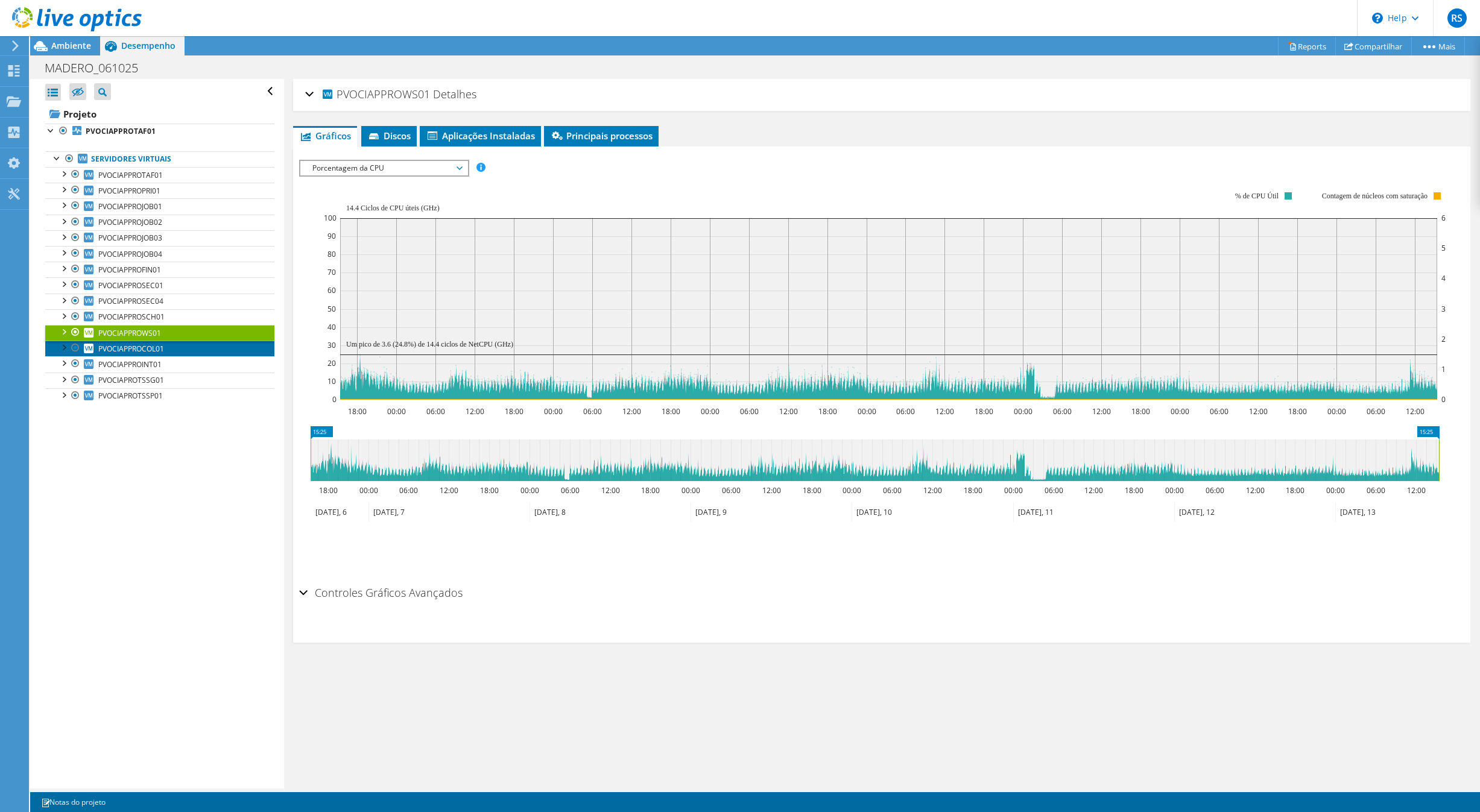
click at [156, 354] on span "PVOCIAPPROCOL01" at bounding box center [131, 349] width 65 height 10
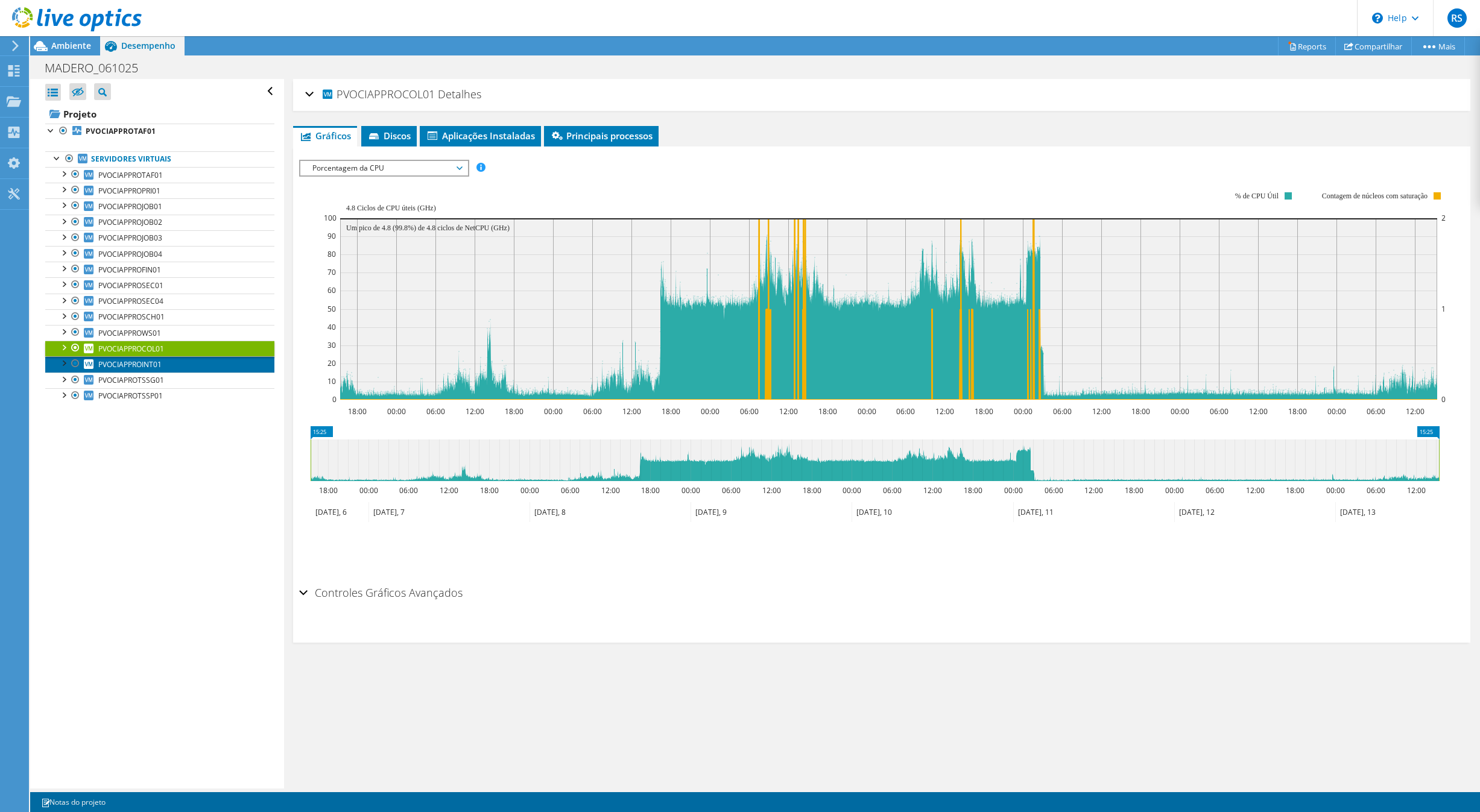
click at [152, 364] on link "PVOCIAPPROINT01" at bounding box center [159, 364] width 229 height 16
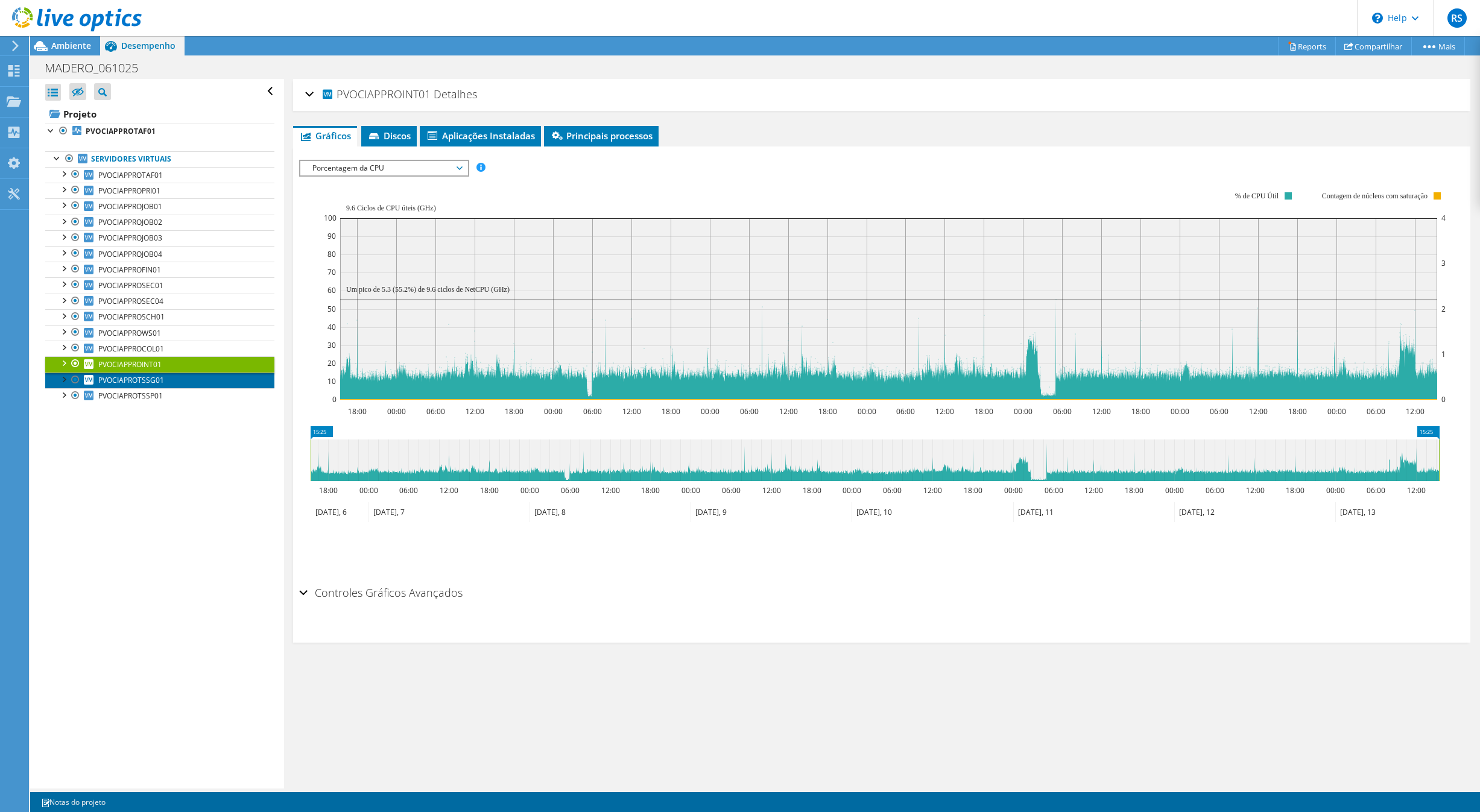
click at [130, 385] on span "PVOCIAPROTSSG01" at bounding box center [131, 380] width 65 height 10
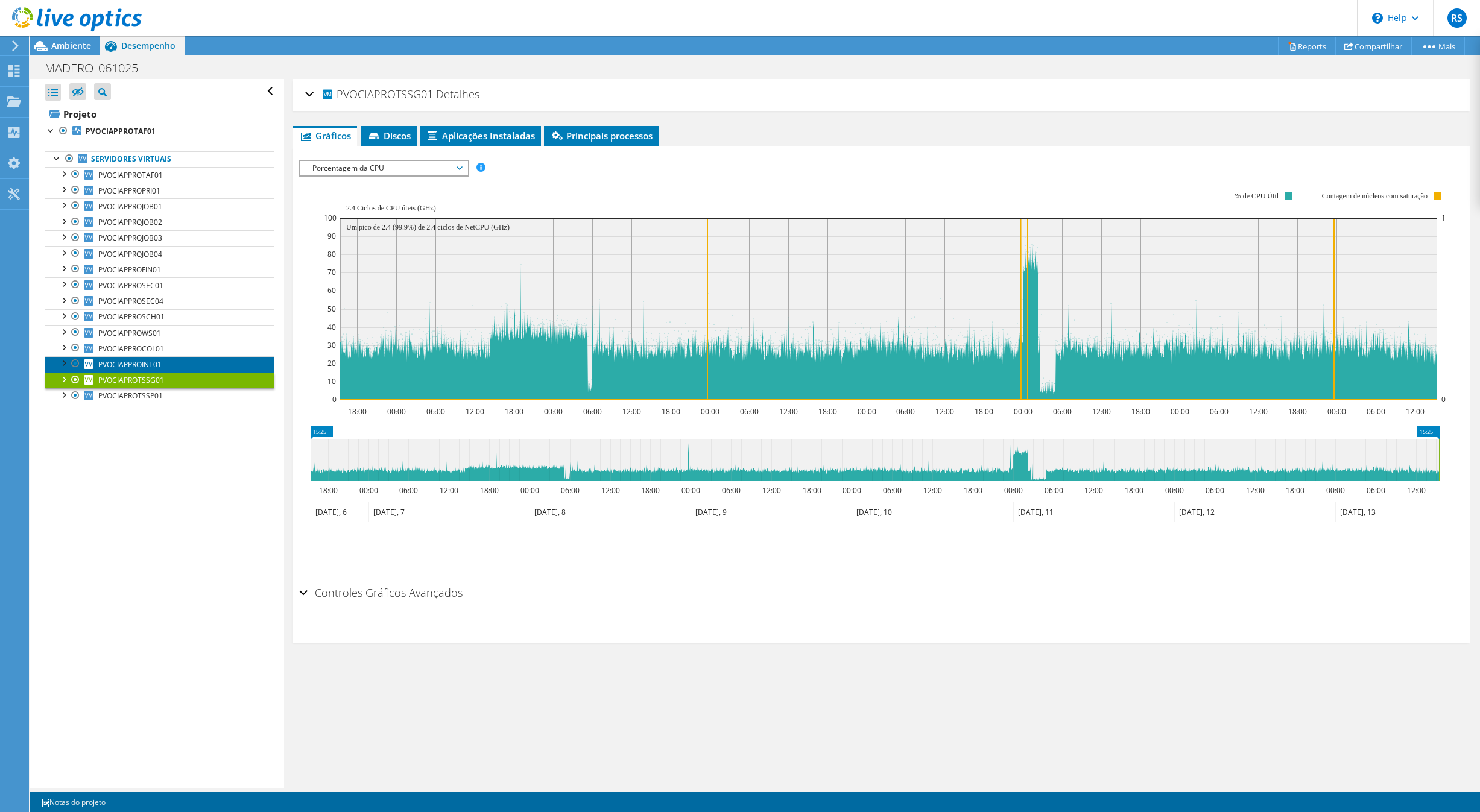
click at [148, 364] on link "PVOCIAPPROINT01" at bounding box center [159, 364] width 229 height 16
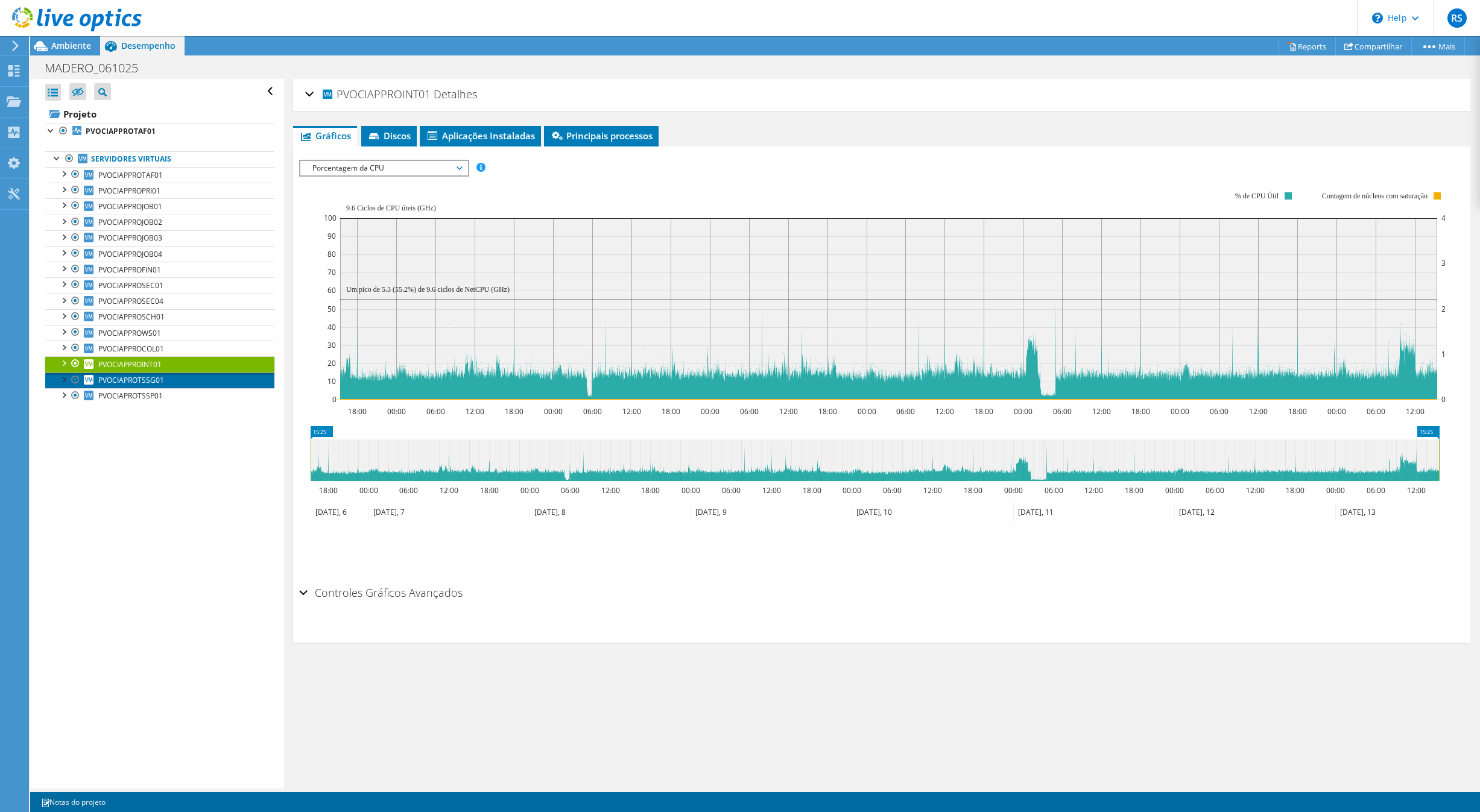
click at [143, 385] on span "PVOCIAPROTSSG01" at bounding box center [131, 380] width 65 height 10
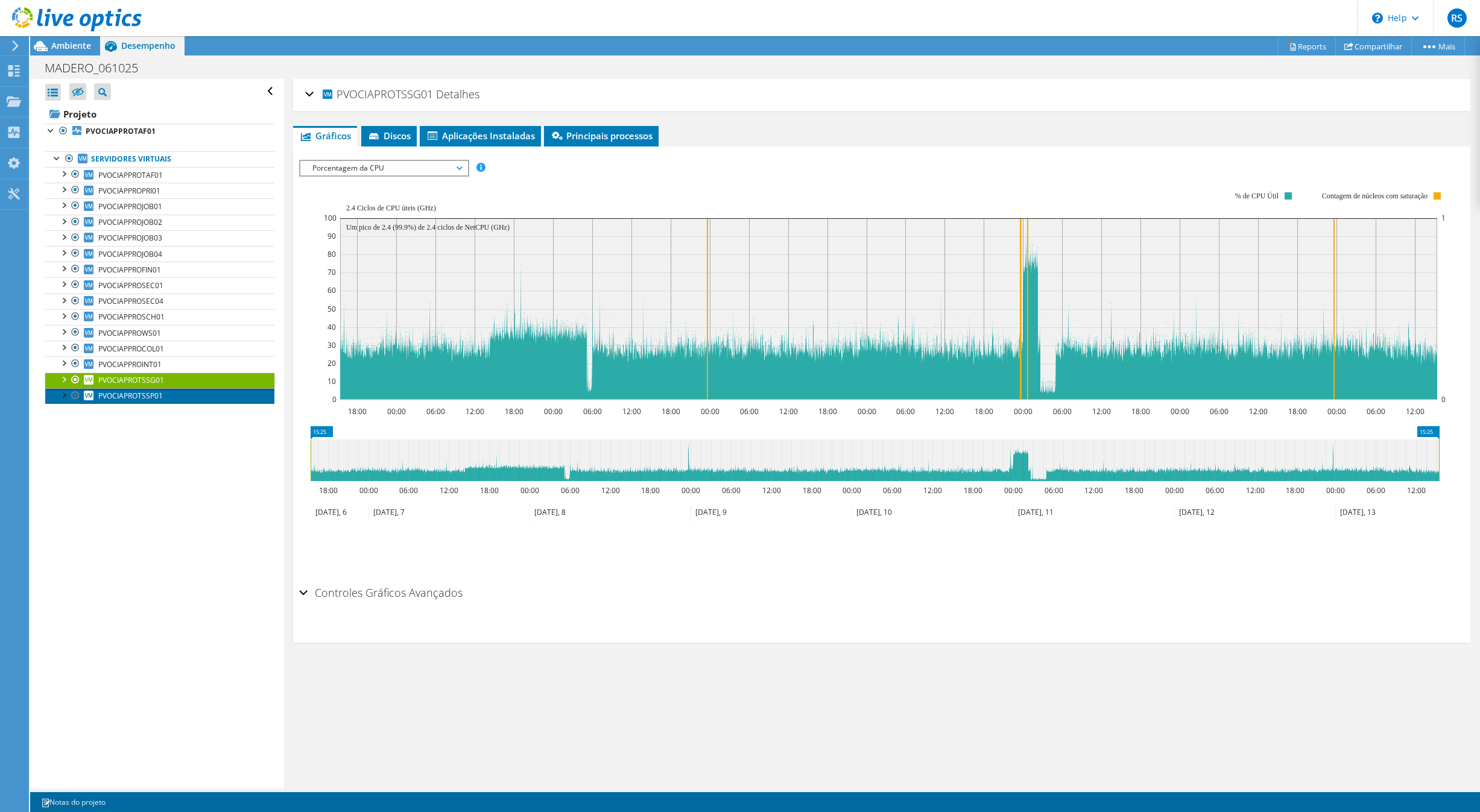
click at [144, 400] on span "PVOCIAPROTSSP01" at bounding box center [131, 396] width 65 height 10
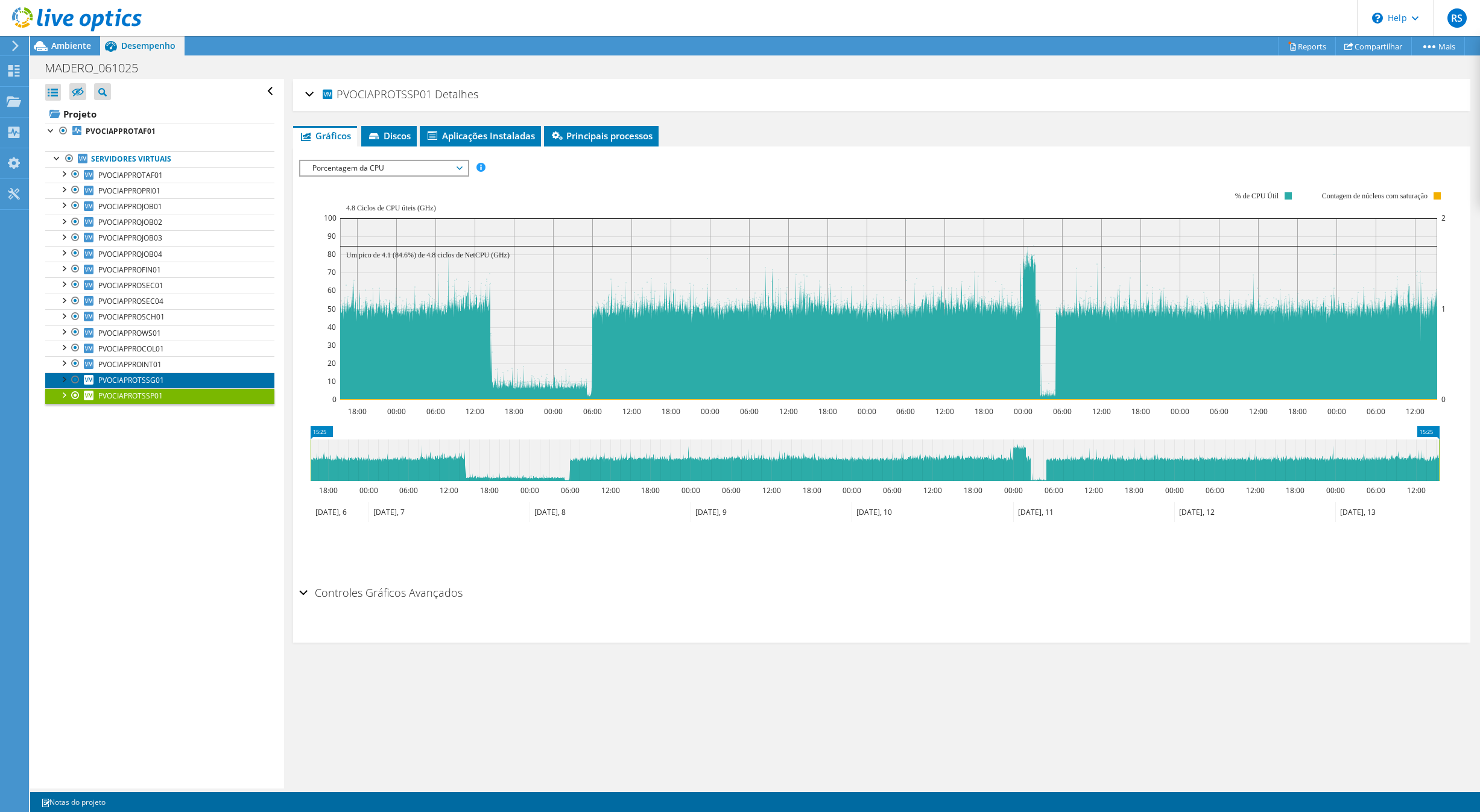
click at [180, 388] on link "PVOCIAPROTSSG01" at bounding box center [159, 380] width 229 height 16
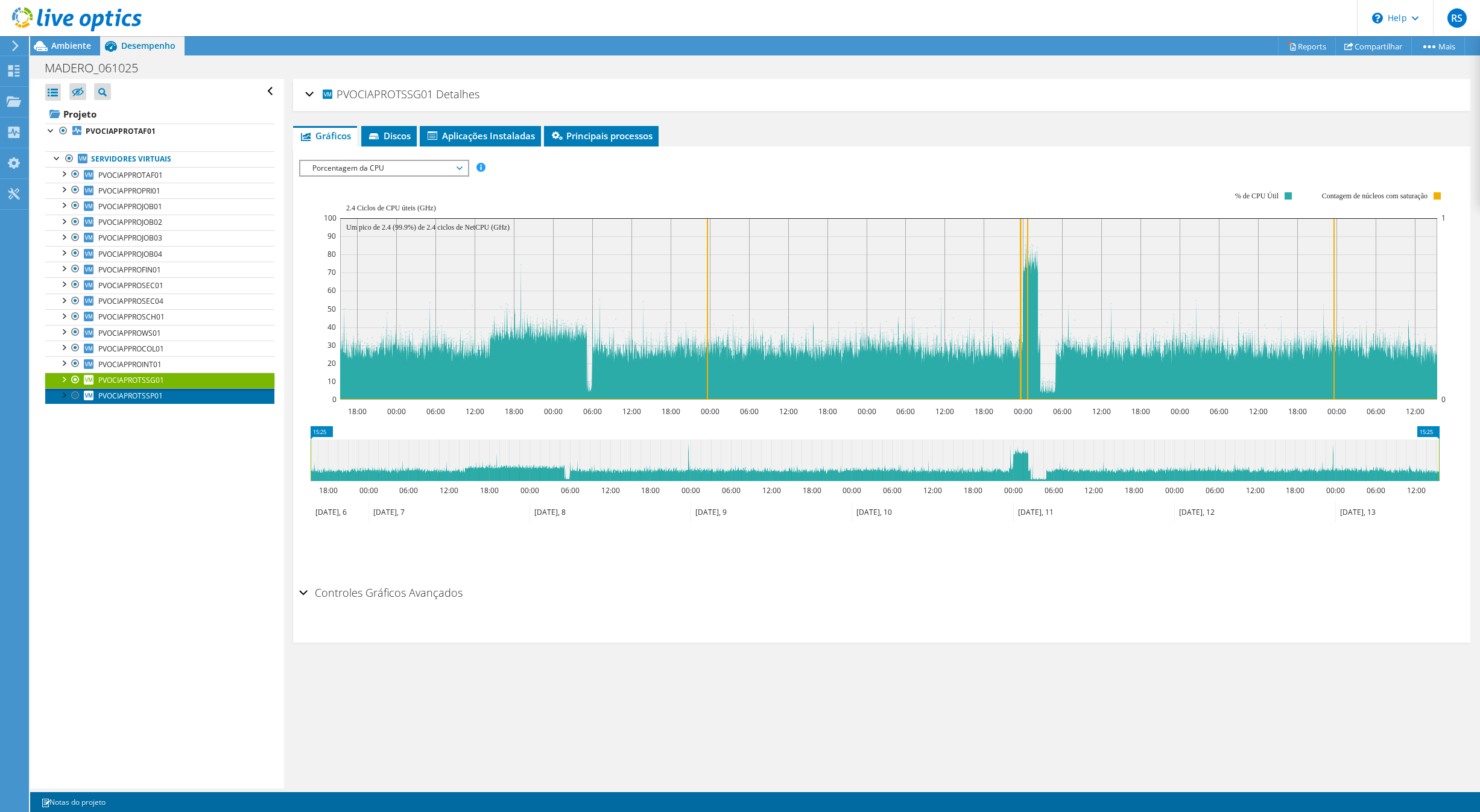
click at [147, 401] on span "PVOCIAPROTSSP01" at bounding box center [131, 396] width 65 height 10
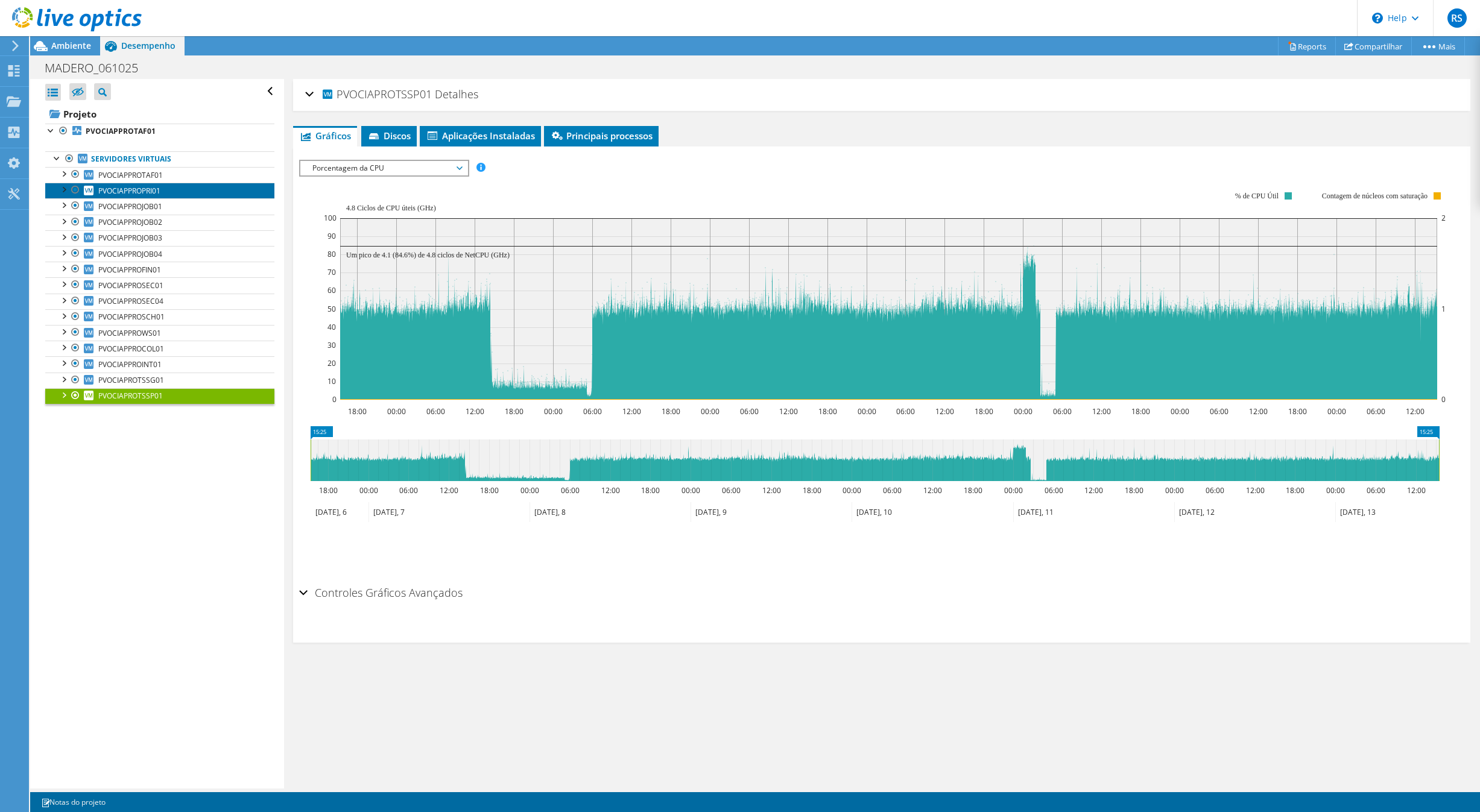
click at [180, 192] on link "PVOCIAPPROPRI01" at bounding box center [159, 191] width 229 height 16
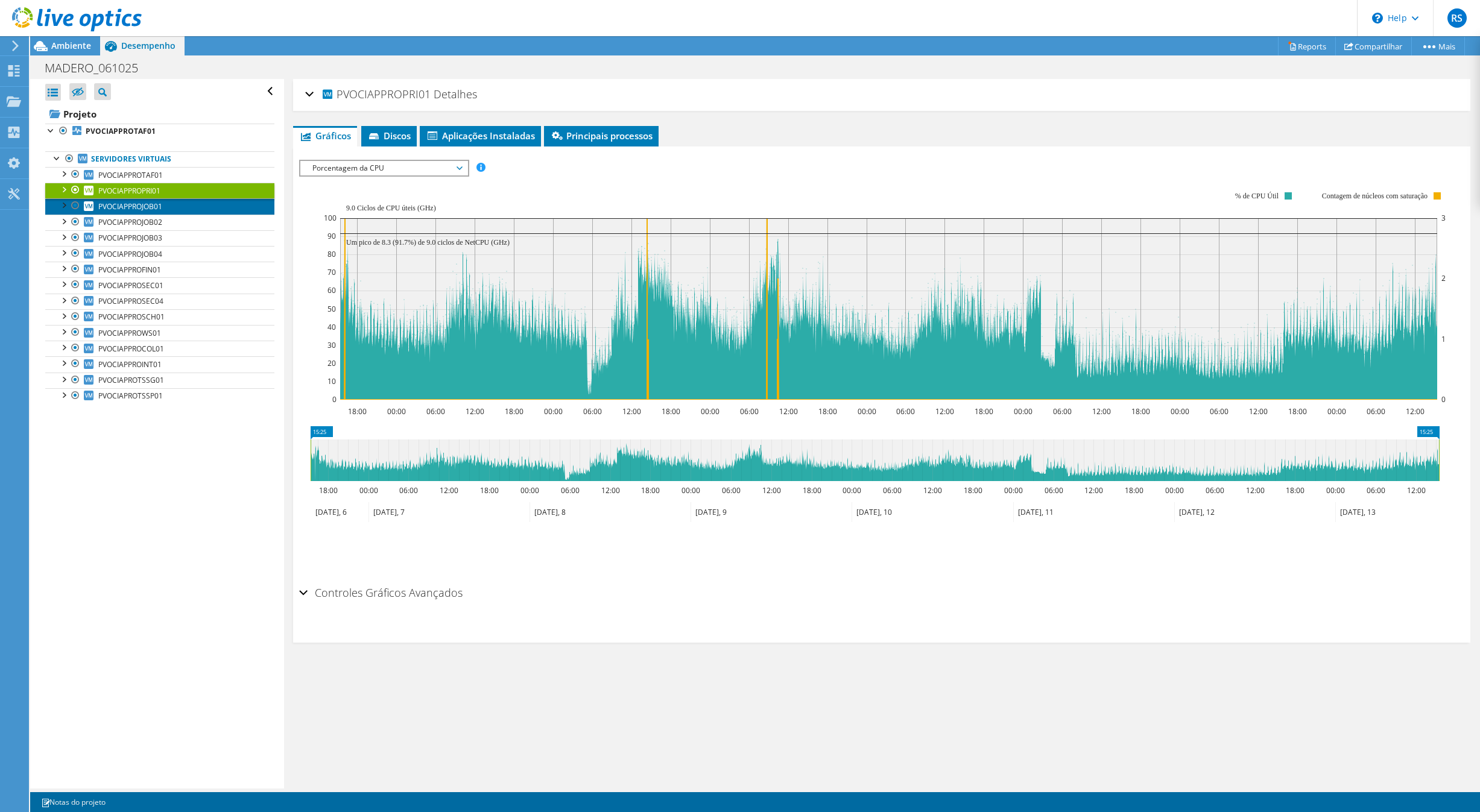
click at [144, 209] on span "PVOCIAPPROJOB01" at bounding box center [130, 206] width 64 height 10
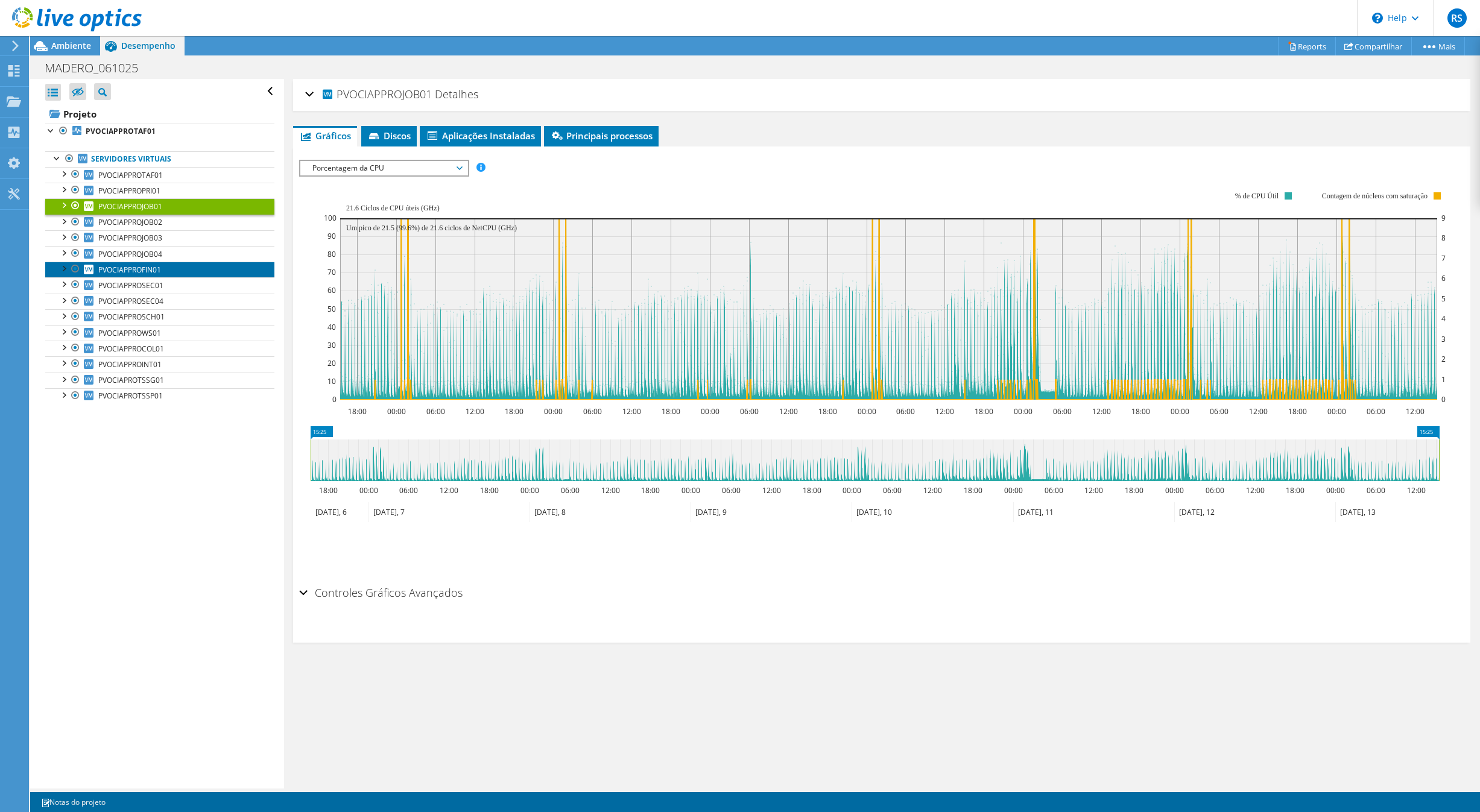
click at [166, 270] on link "PVOCIAPPROFIN01" at bounding box center [159, 270] width 229 height 16
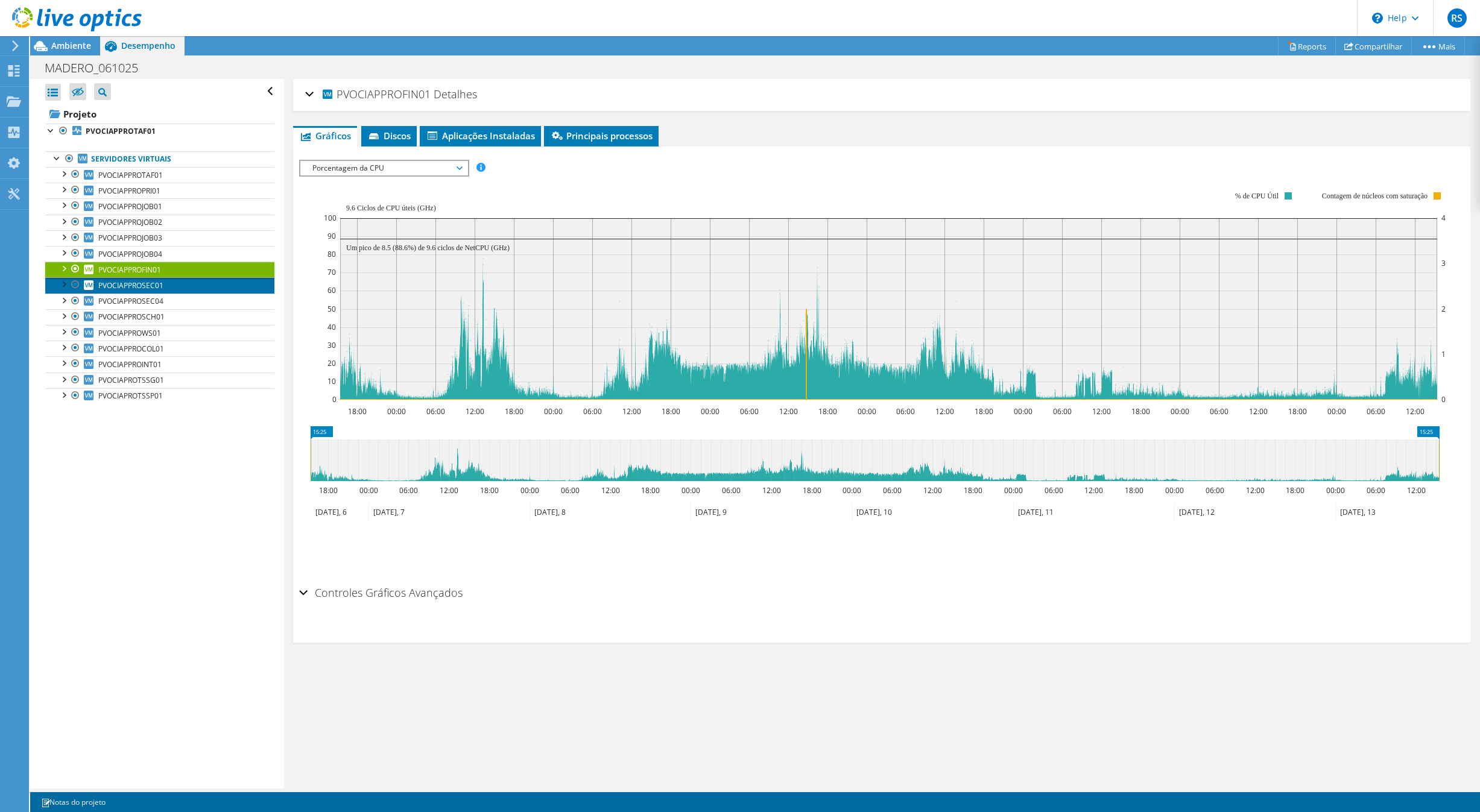
click at [176, 287] on link "PVOCIAPPROSEC01" at bounding box center [159, 285] width 229 height 16
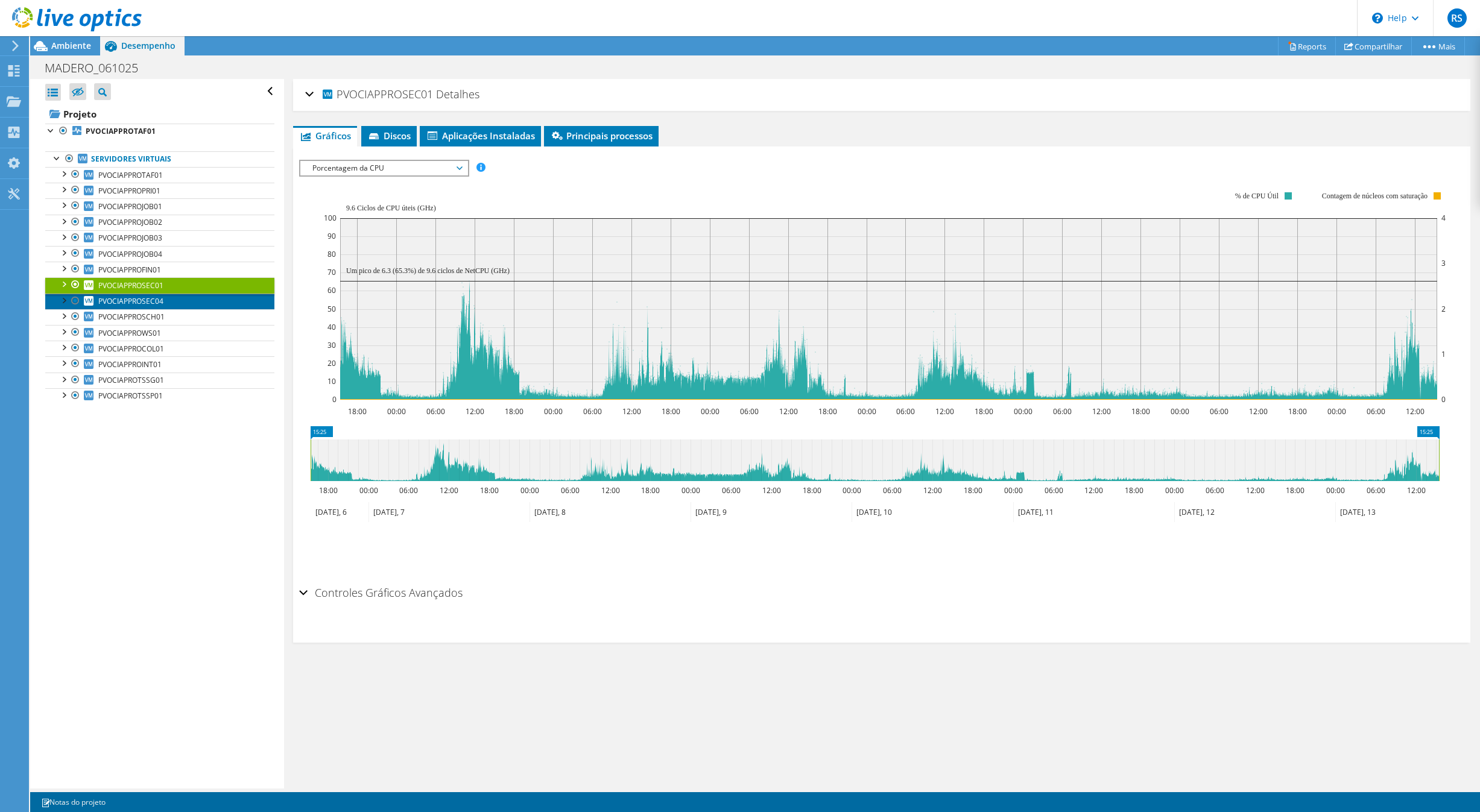
click at [157, 306] on span "PVOCIAPPROSEC04" at bounding box center [131, 301] width 65 height 10
